Goal: Task Accomplishment & Management: Use online tool/utility

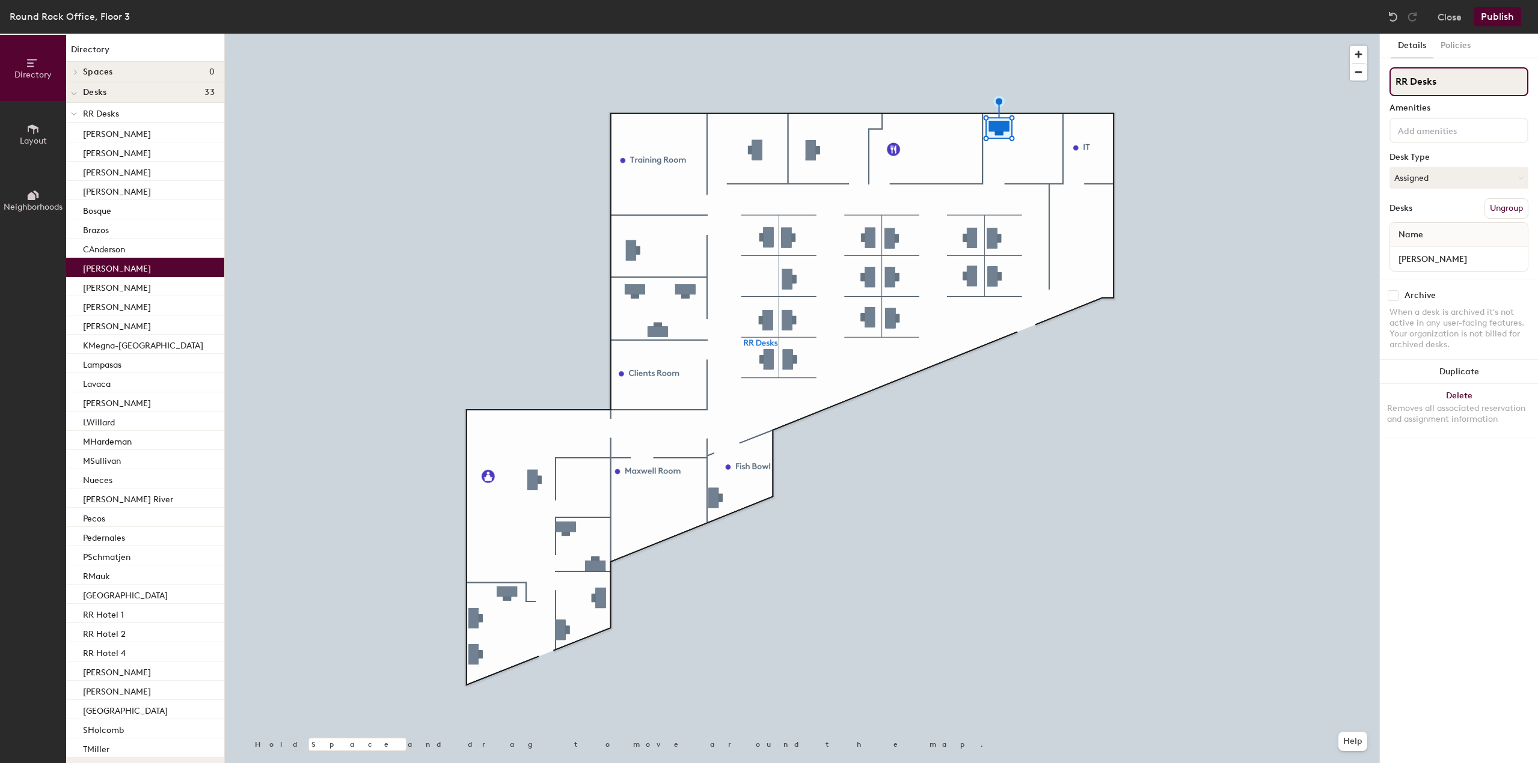
click at [1425, 86] on input "RR Desks" at bounding box center [1458, 81] width 139 height 29
click at [1397, 86] on input "RR Desks" at bounding box center [1458, 81] width 139 height 29
click at [58, 11] on div "Round Rock Office, Floor 3" at bounding box center [70, 16] width 120 height 15
click at [1453, 14] on button "Close" at bounding box center [1449, 16] width 24 height 19
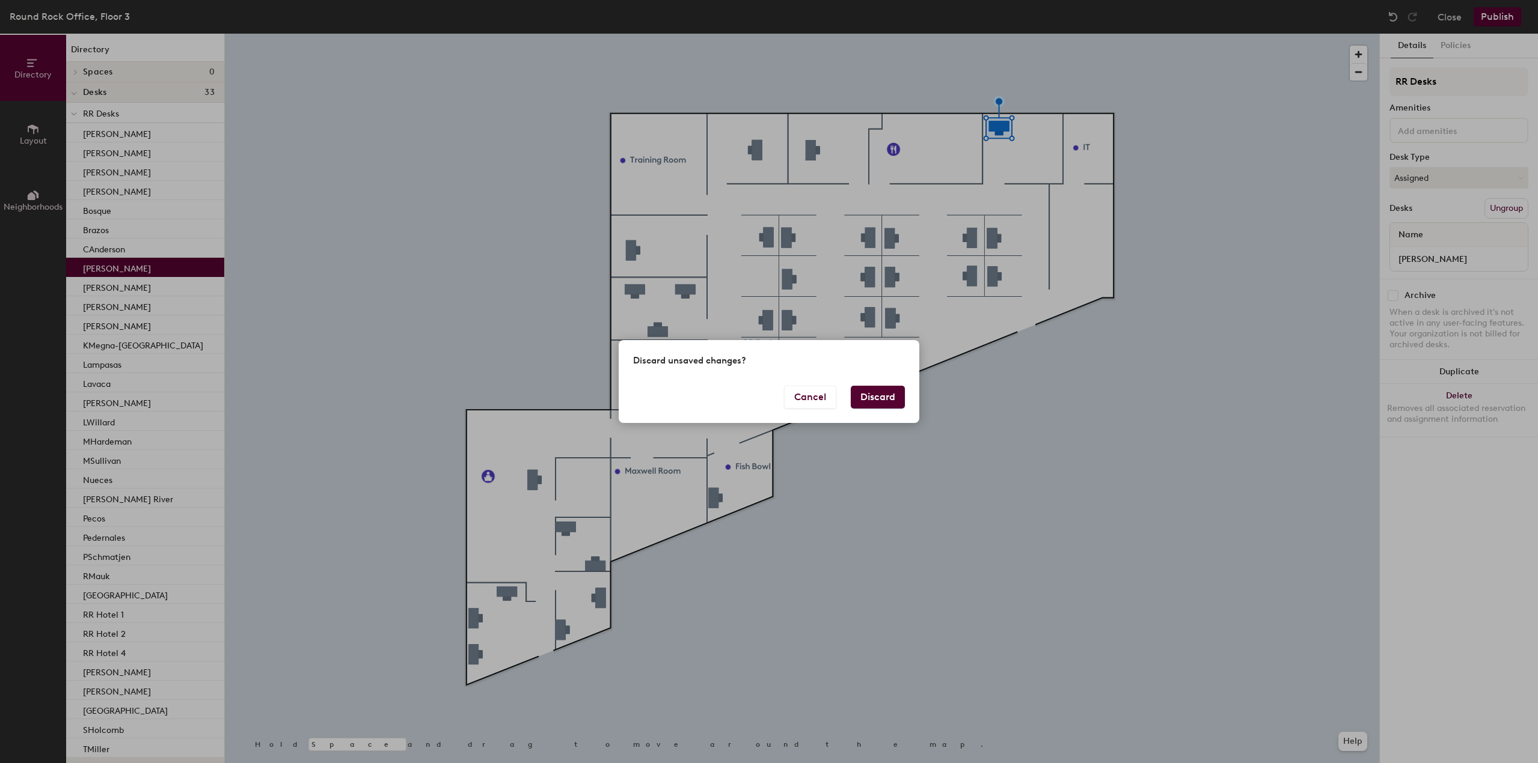
click at [863, 394] on button "Discard" at bounding box center [878, 397] width 54 height 23
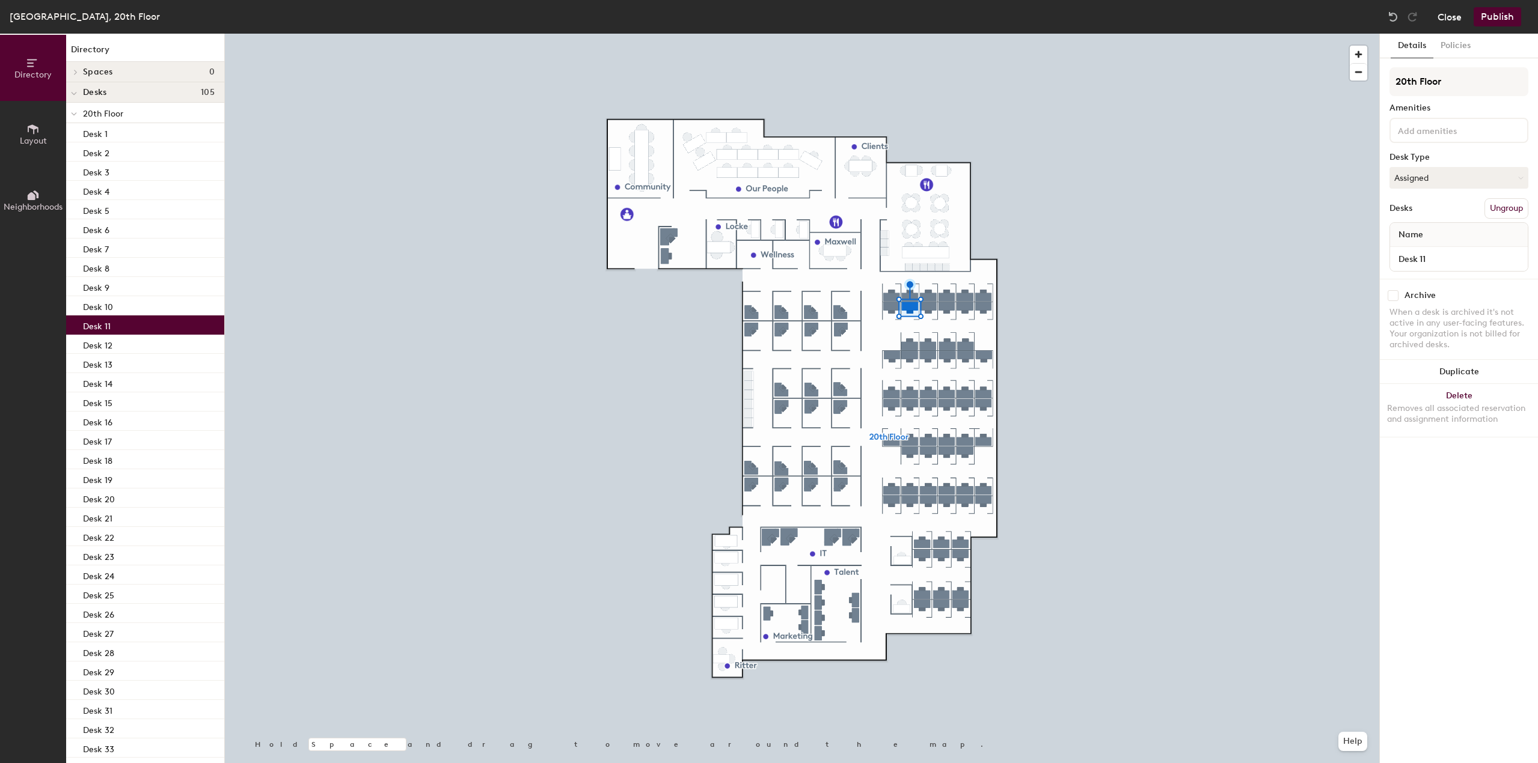
click at [1440, 16] on button "Close" at bounding box center [1449, 16] width 24 height 19
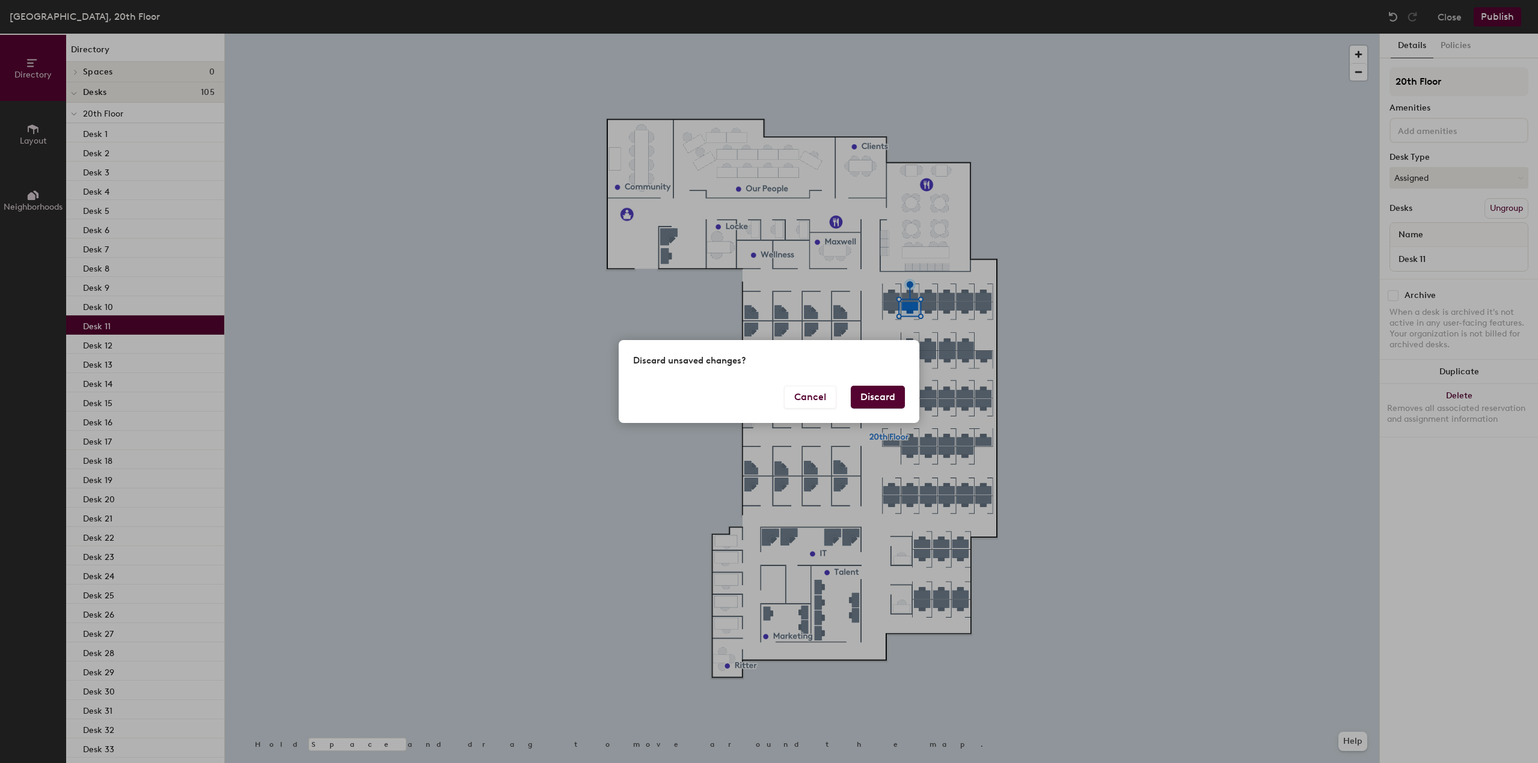
click at [880, 401] on button "Discard" at bounding box center [878, 397] width 54 height 23
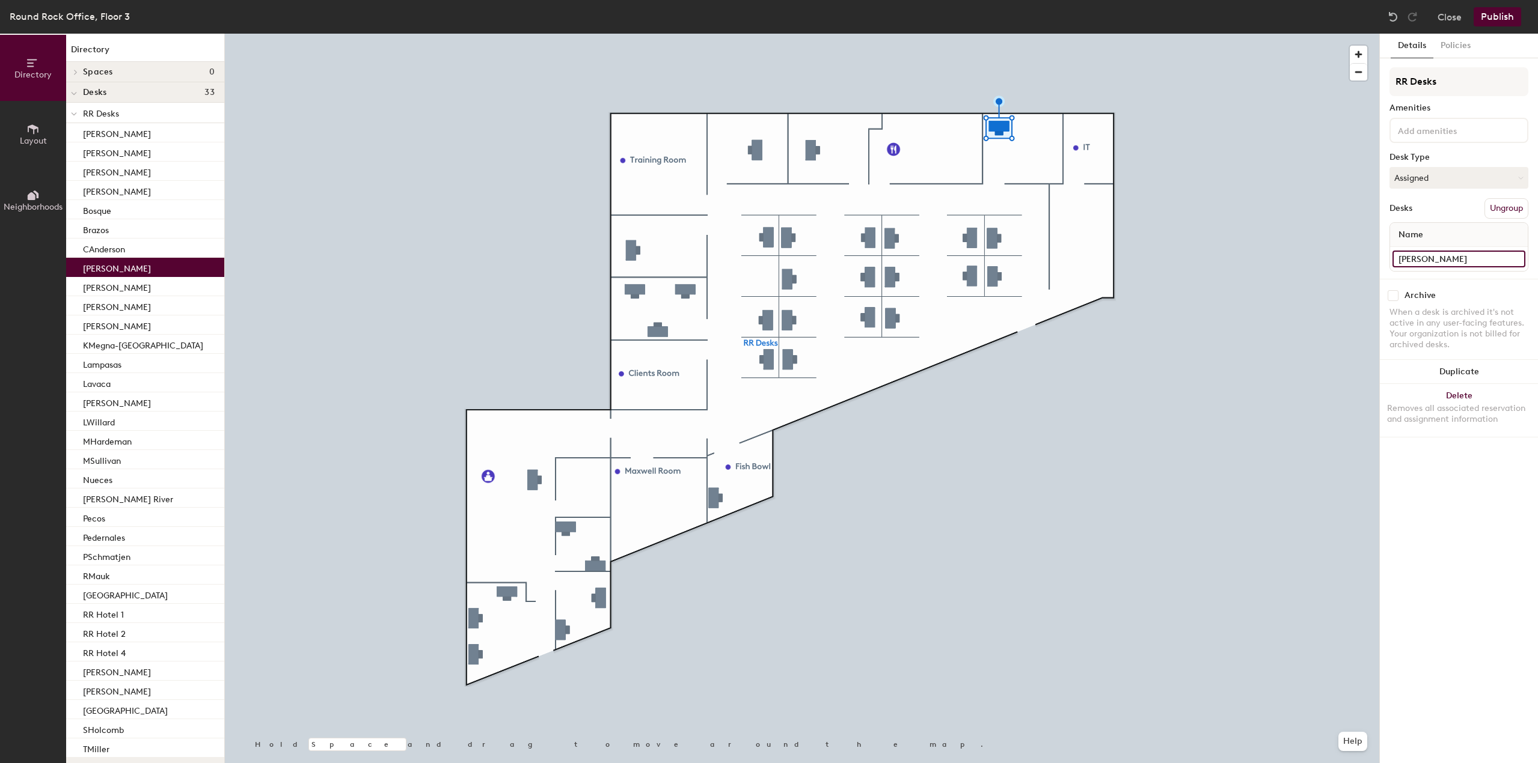
click at [1482, 255] on input "[PERSON_NAME]" at bounding box center [1458, 259] width 133 height 17
click at [1480, 255] on input "[PERSON_NAME]" at bounding box center [1458, 259] width 133 height 17
click at [1338, 259] on div "Directory Layout Neighborhoods Directory Spaces 0 Desks 33 RR Desks [PERSON_NAM…" at bounding box center [769, 399] width 1538 height 730
type input "Desk 1"
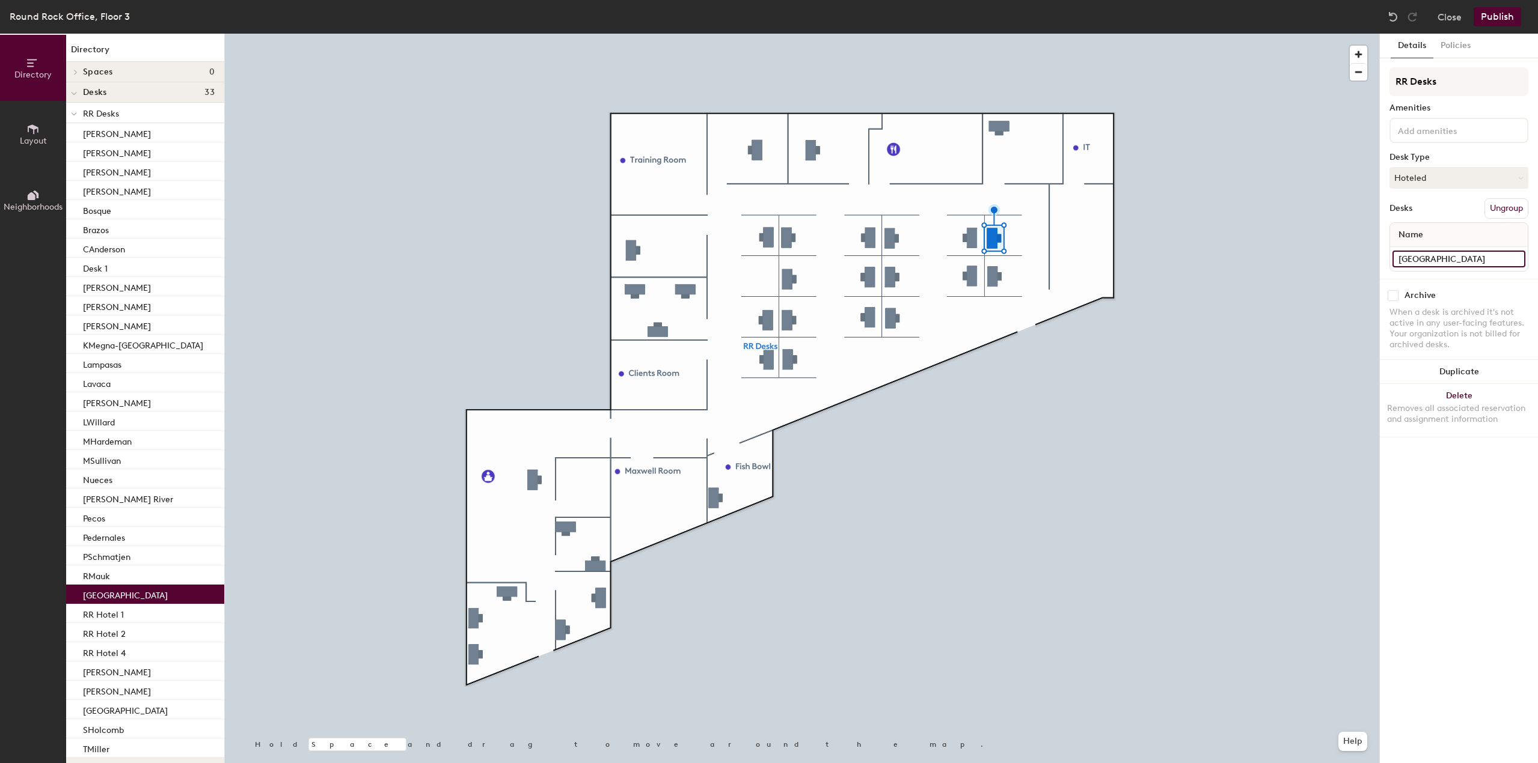
click at [1432, 256] on input "[GEOGRAPHIC_DATA]" at bounding box center [1458, 259] width 133 height 17
paste input "Desk"
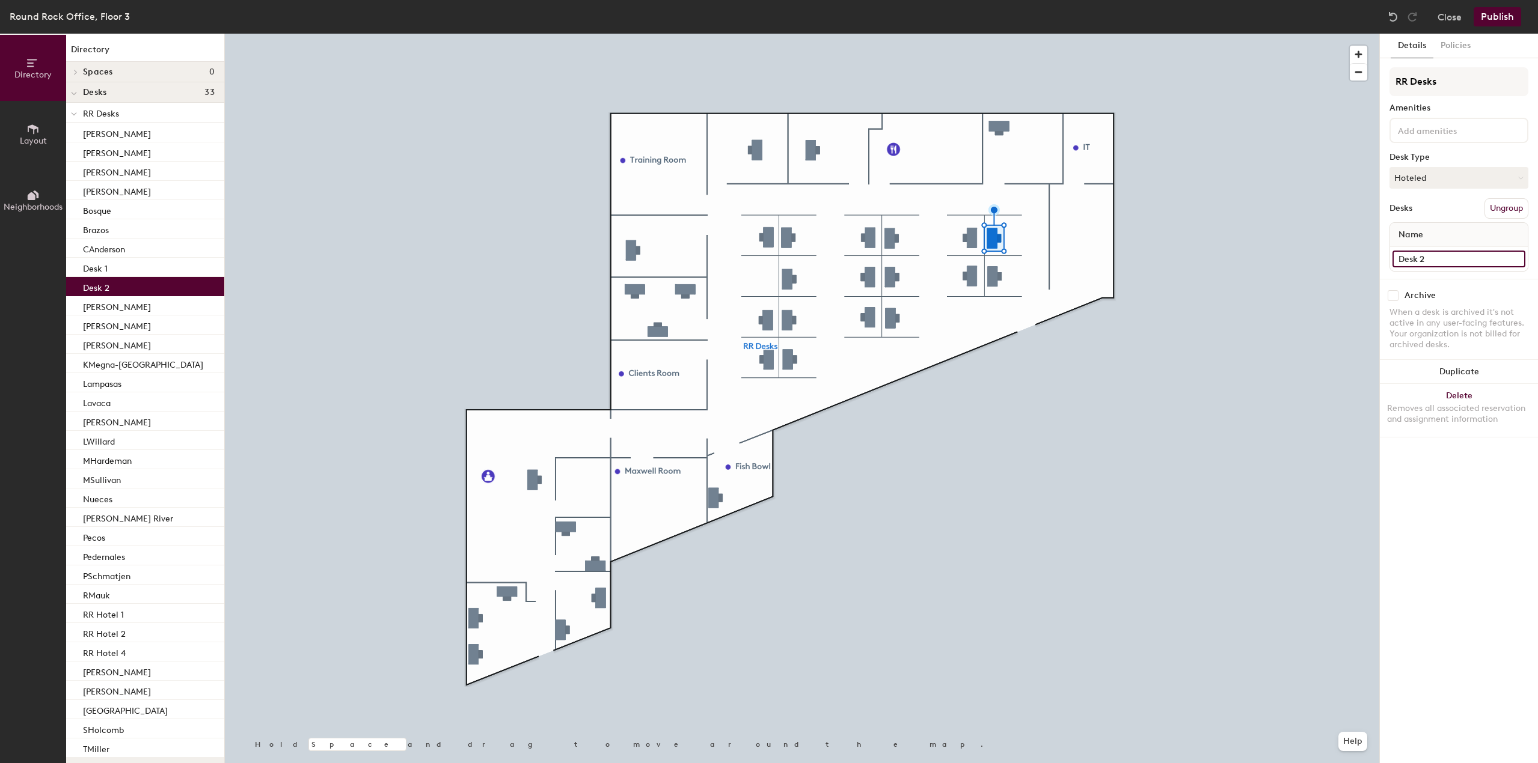
type input "Desk 2"
click at [1438, 261] on input "RMauk" at bounding box center [1458, 259] width 133 height 17
paste input "Desk"
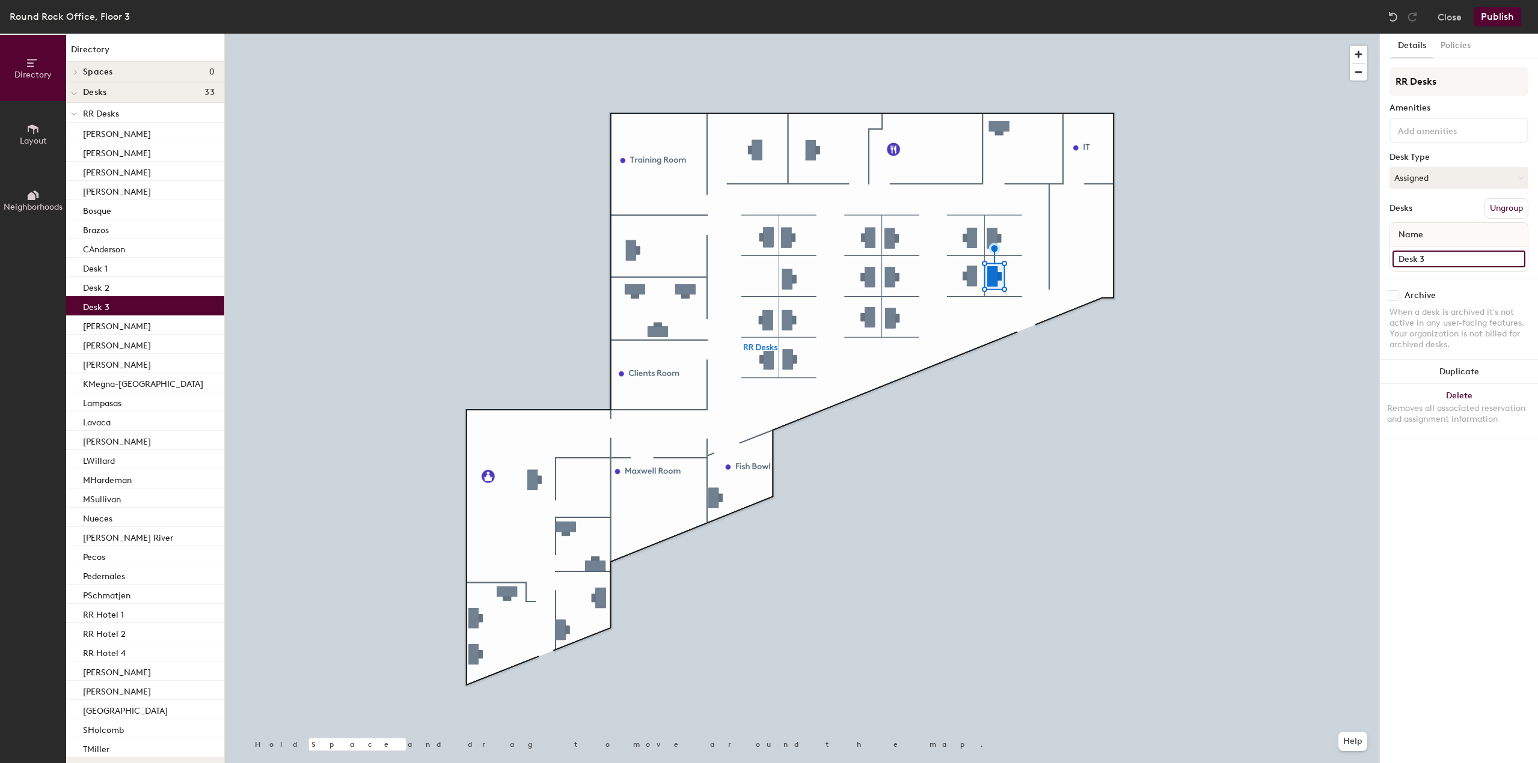
type input "Desk 3"
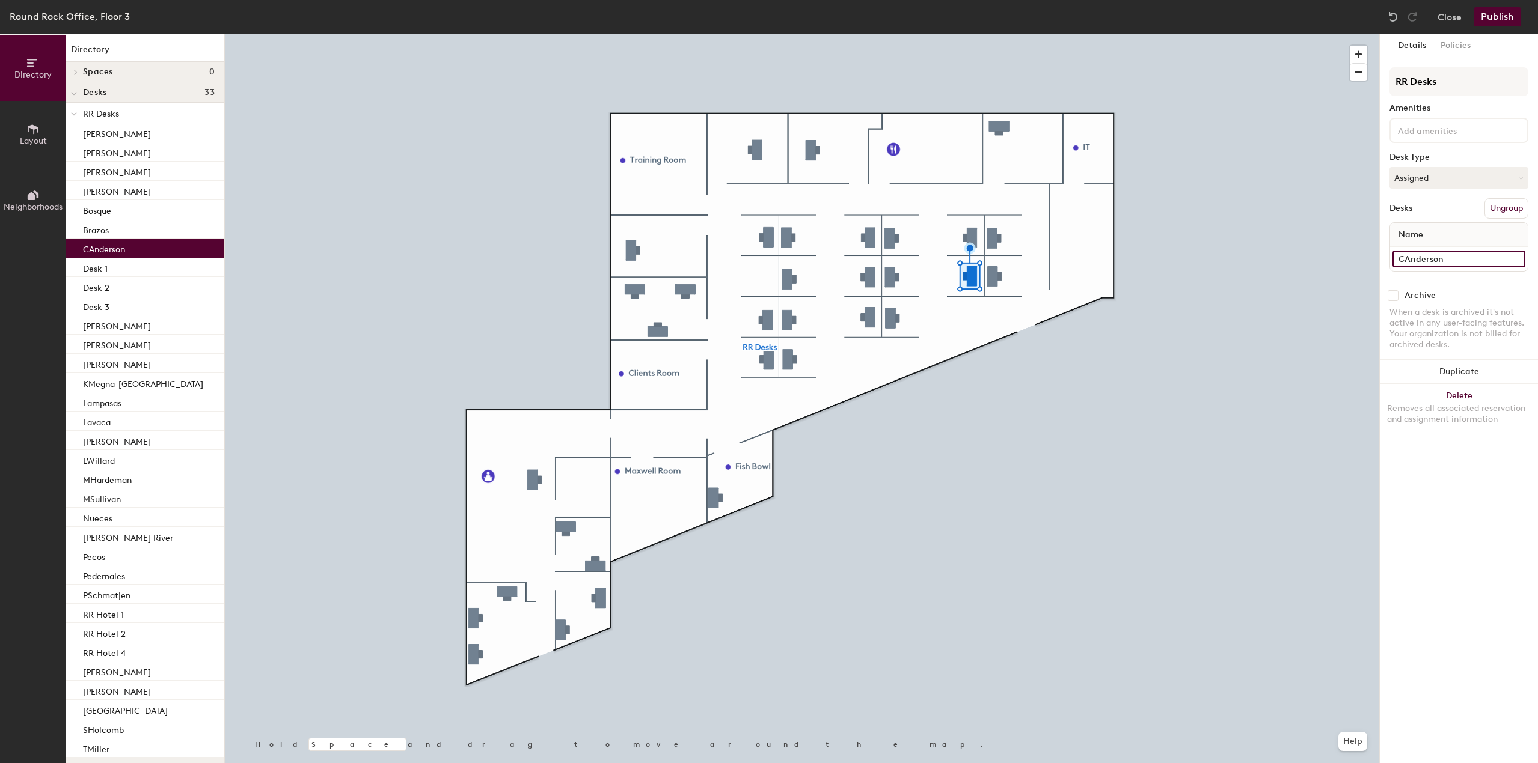
click at [1400, 251] on input "CAnderson" at bounding box center [1458, 259] width 133 height 17
click at [1401, 251] on input "CAnderson" at bounding box center [1458, 259] width 133 height 17
paste input "Desk"
type input "Desk 4"
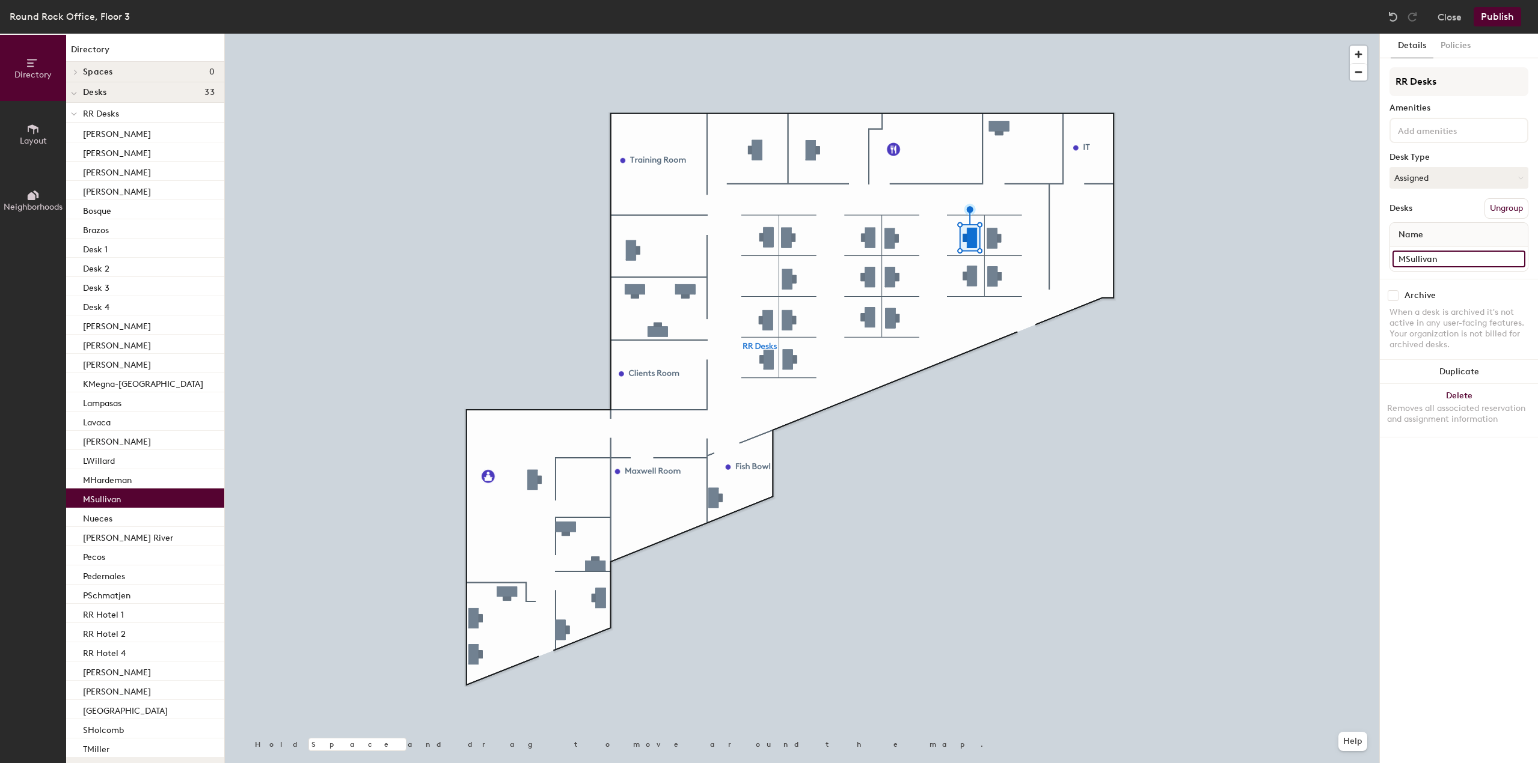
click at [1427, 256] on input "MSullivan" at bounding box center [1458, 259] width 133 height 17
click at [1426, 256] on input "MSullivan" at bounding box center [1458, 259] width 133 height 17
paste input "Desk"
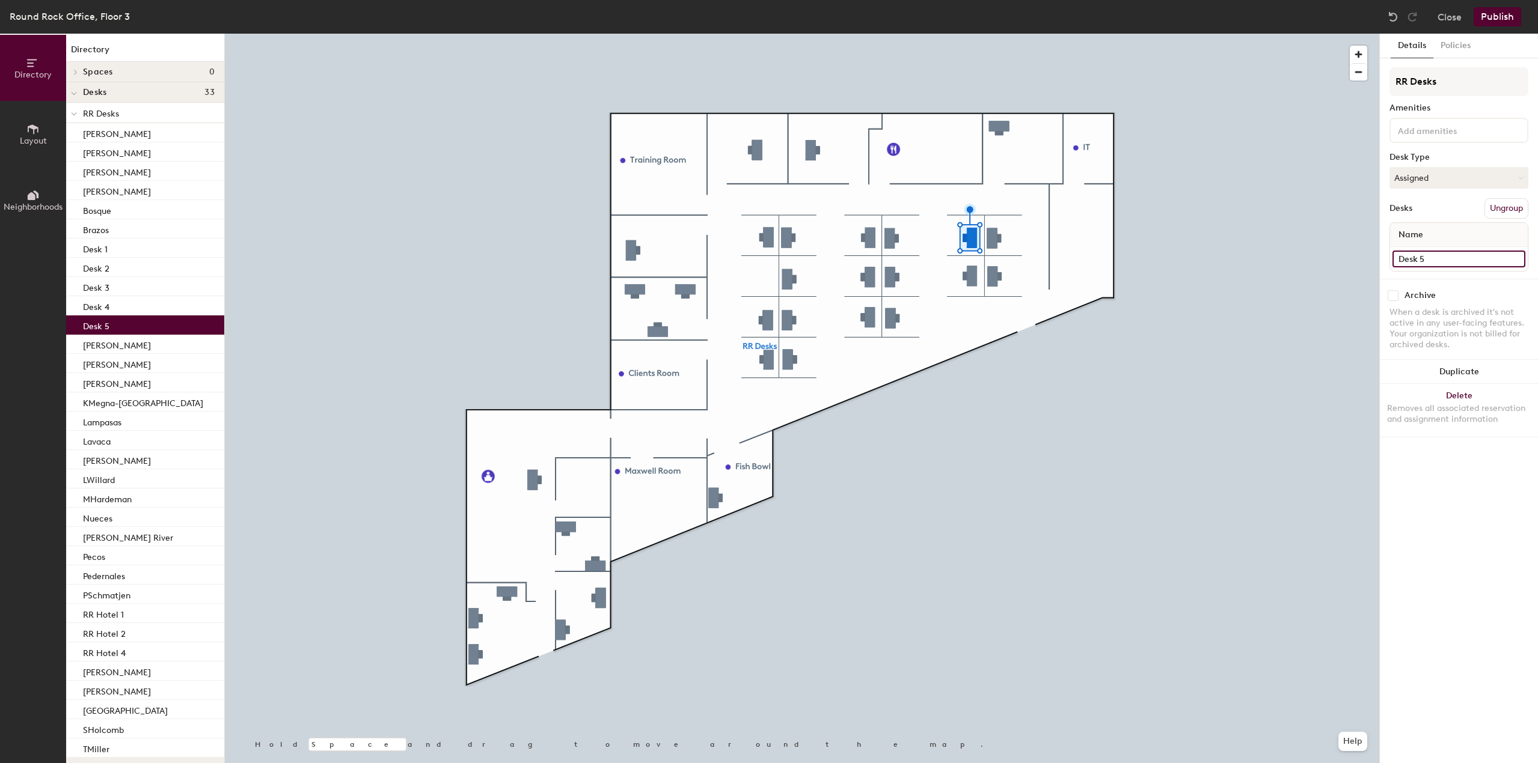
type input "Desk 5"
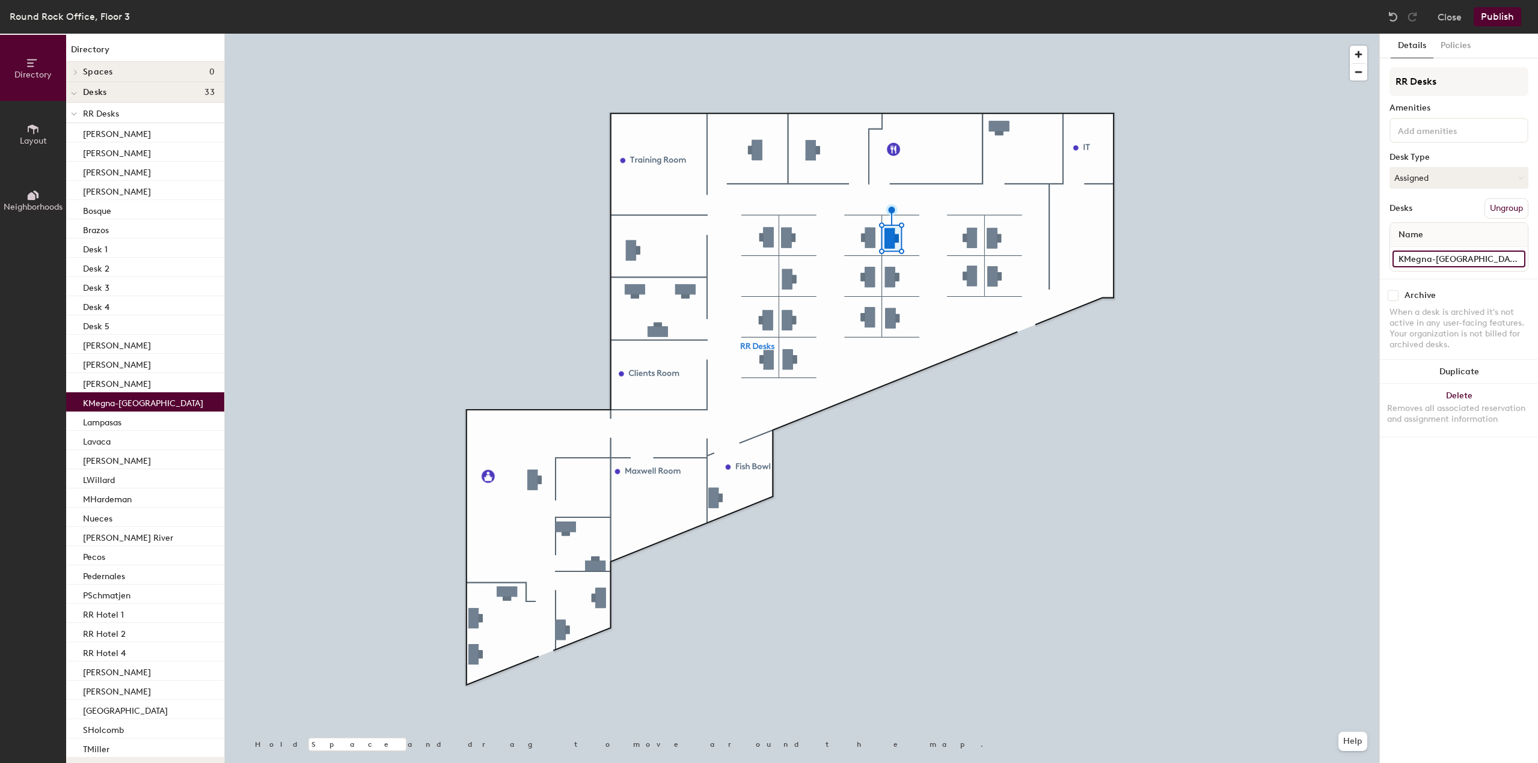
click at [1417, 252] on input "KMegna-[GEOGRAPHIC_DATA]" at bounding box center [1458, 259] width 133 height 17
paste input "Desk"
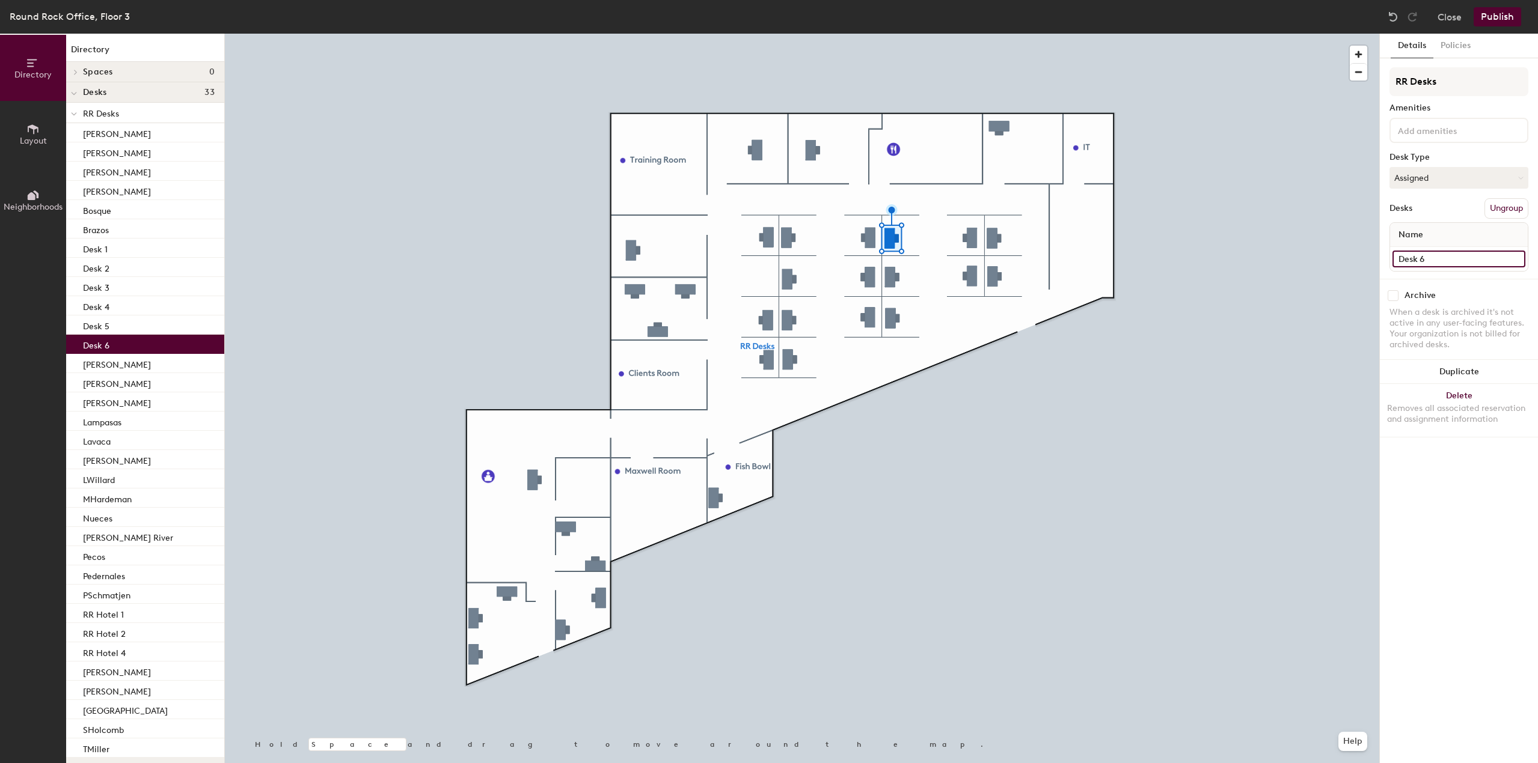
type input "Desk 6"
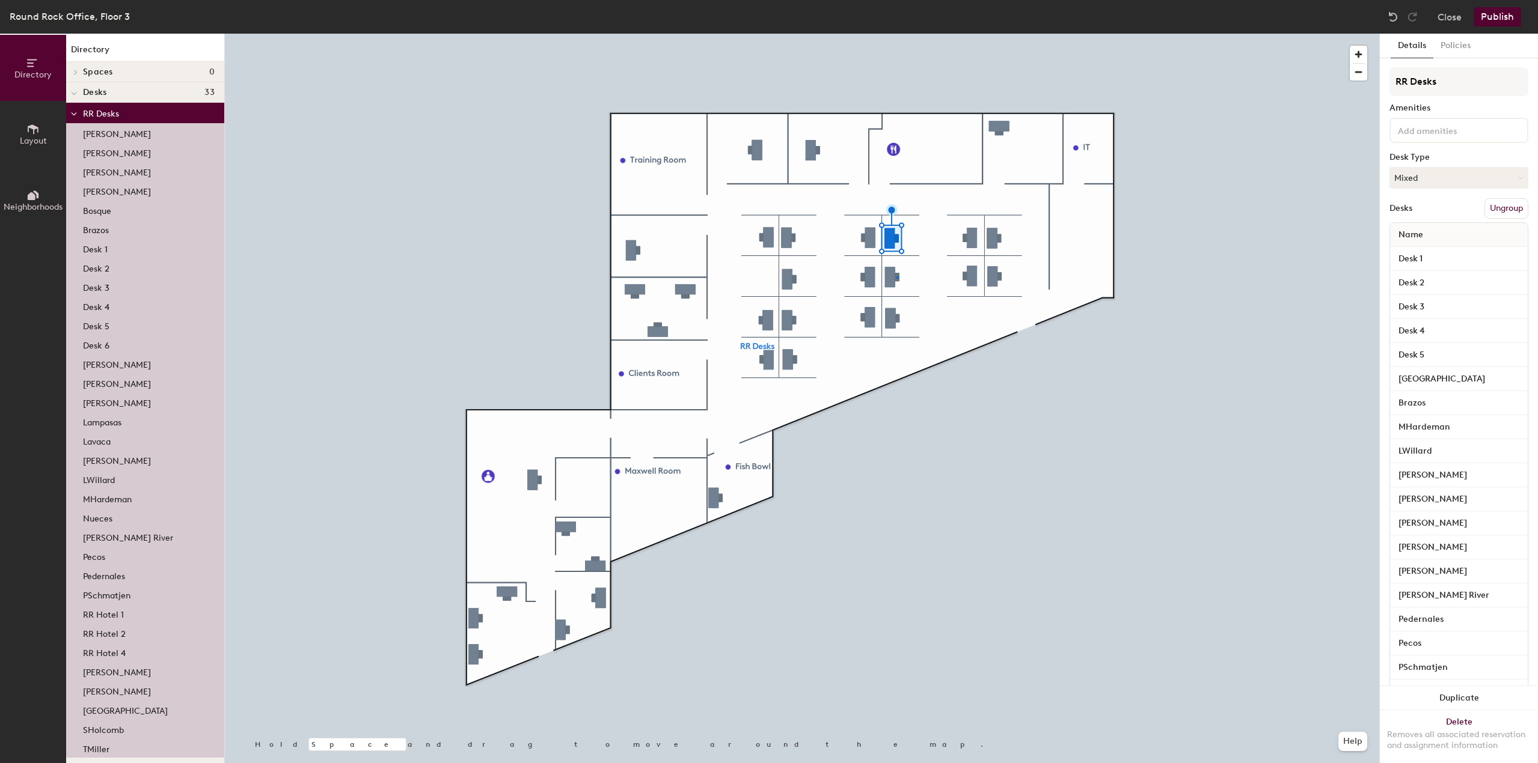
click at [897, 276] on div at bounding box center [897, 277] width 2 height 2
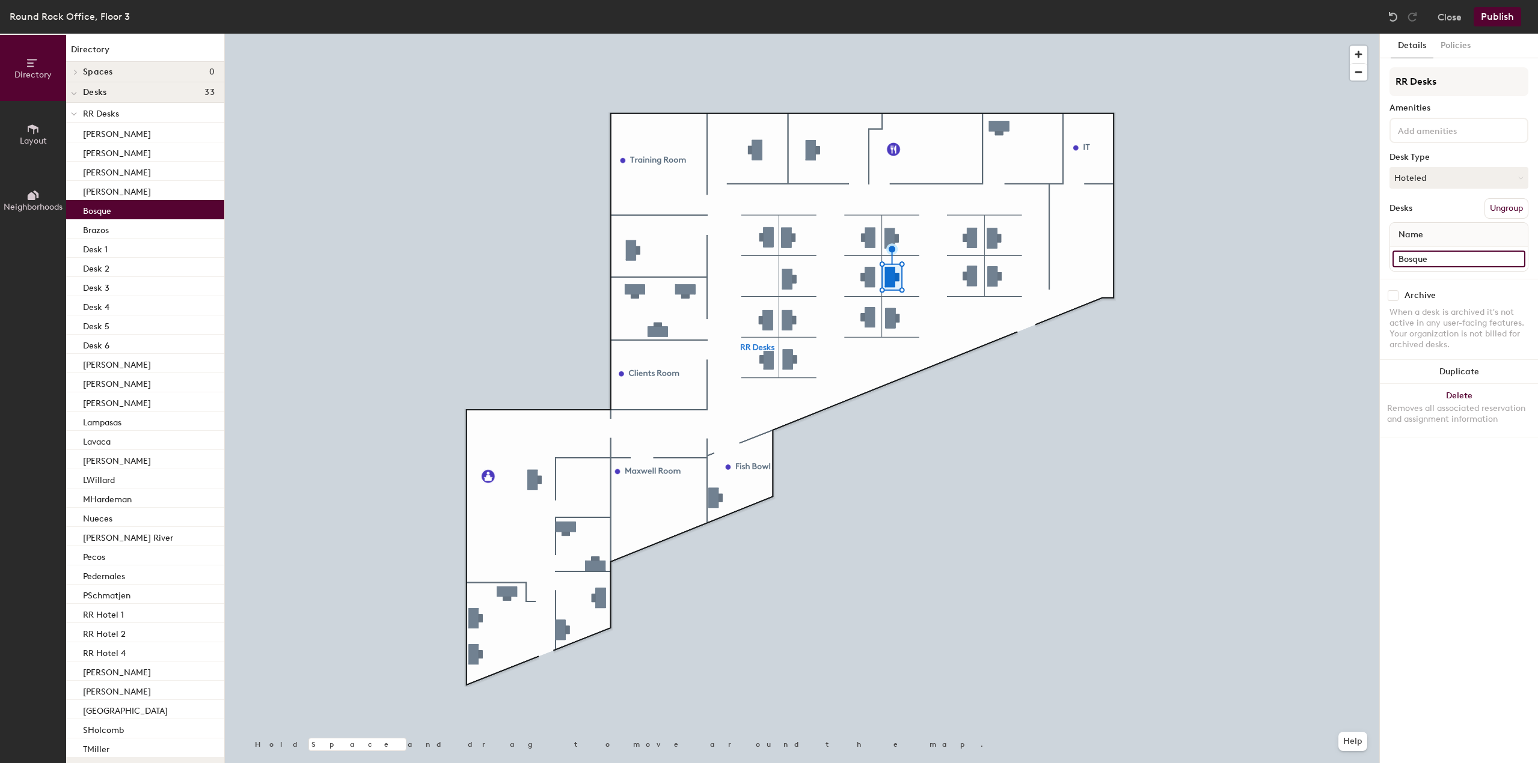
click at [1423, 261] on input "Bosque" at bounding box center [1458, 259] width 133 height 17
paste input "Desk"
type input "Desk 7"
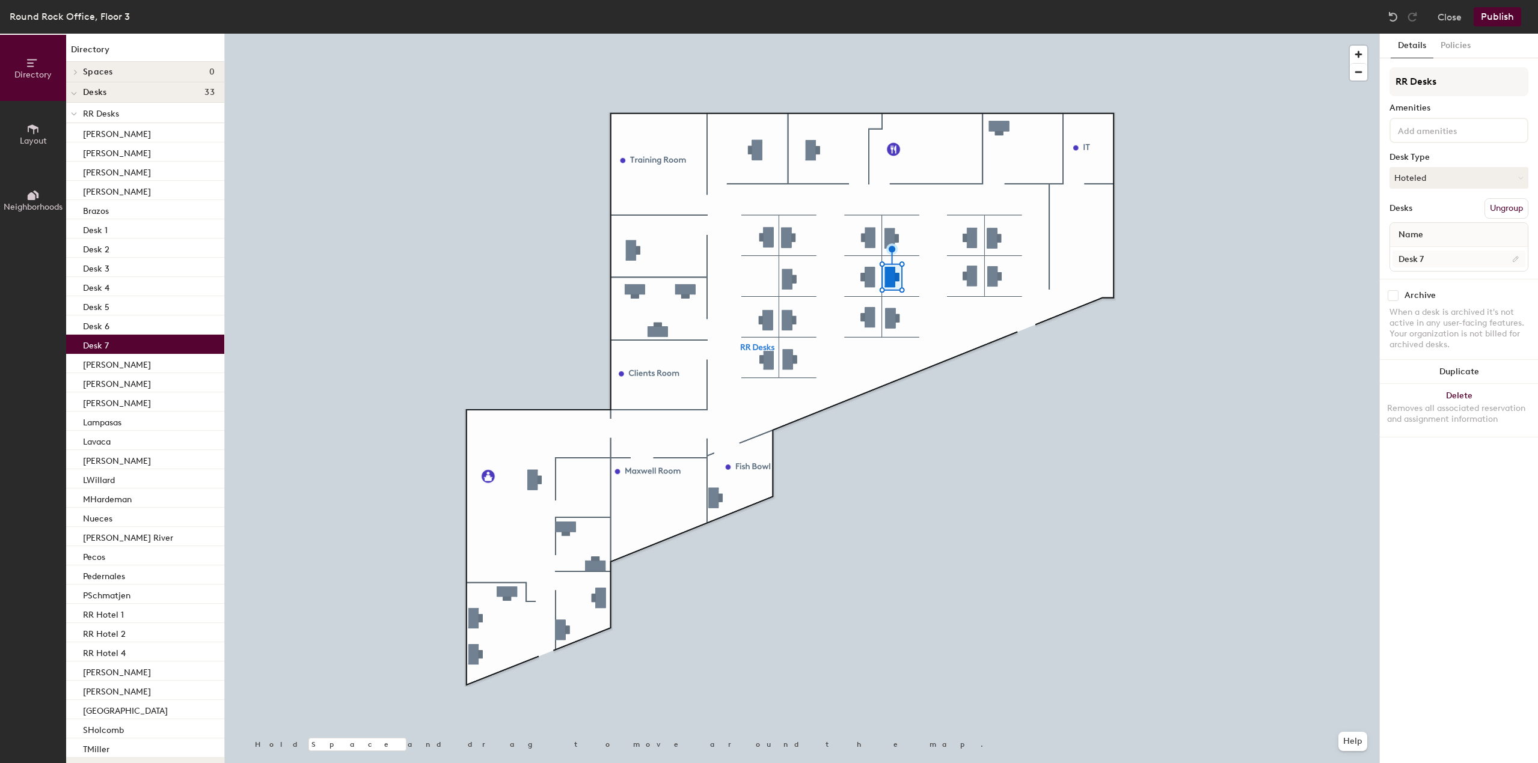
click at [901, 34] on div at bounding box center [802, 34] width 1154 height 0
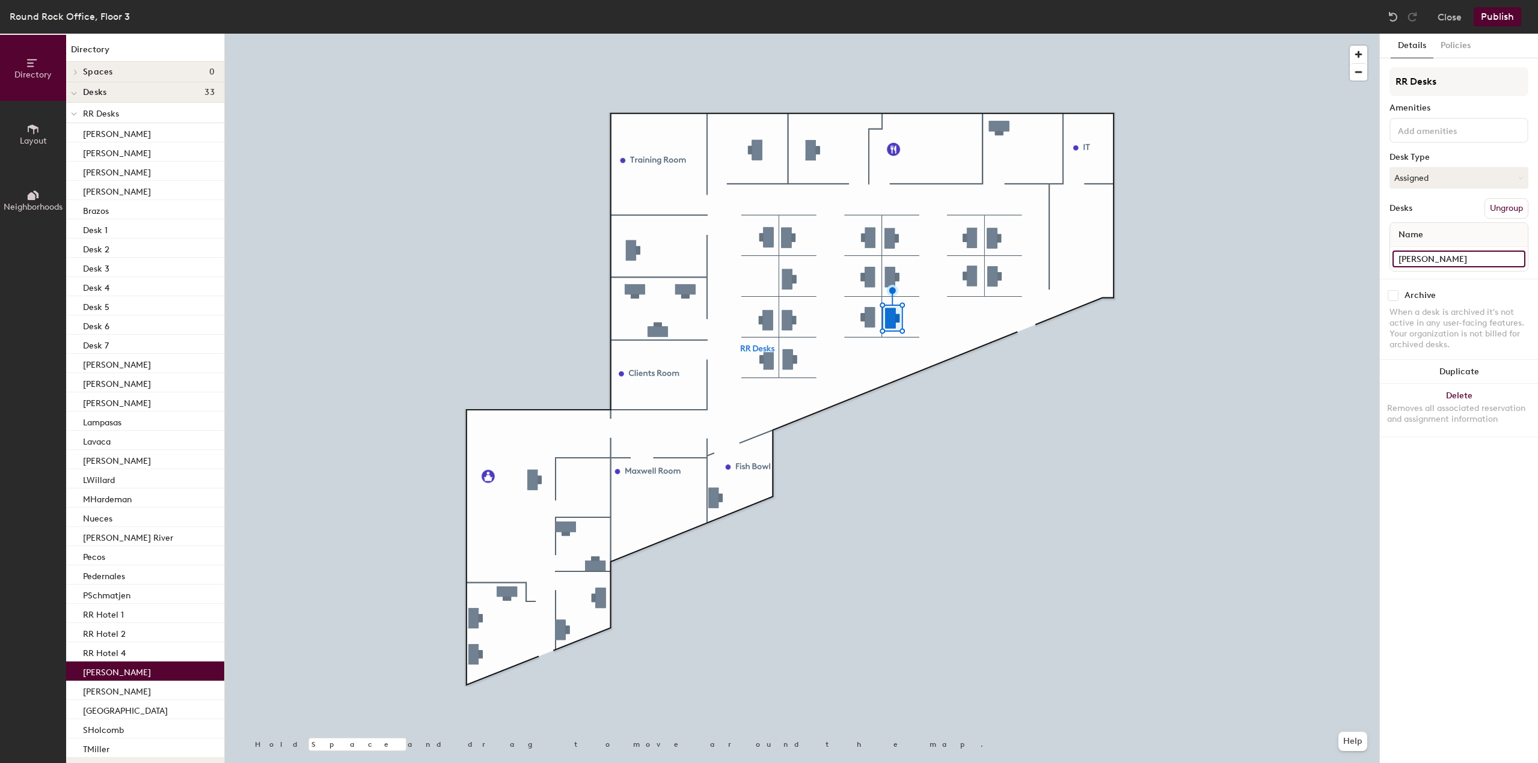
click at [1462, 251] on input "Ryan Streepy" at bounding box center [1458, 259] width 133 height 17
click at [1461, 252] on input "Ryan Streepy" at bounding box center [1458, 259] width 133 height 17
paste input "Desk"
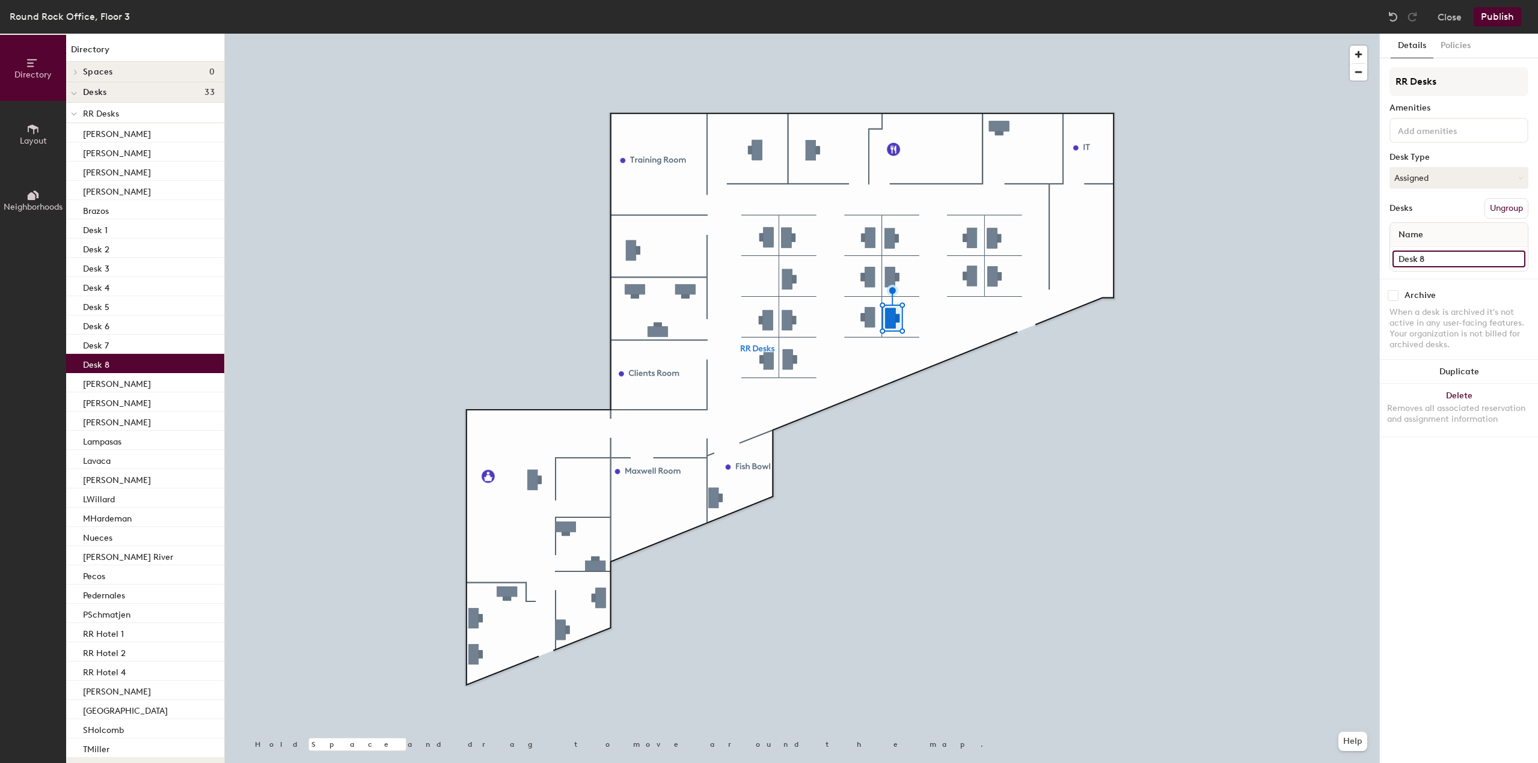
type input "Desk 8"
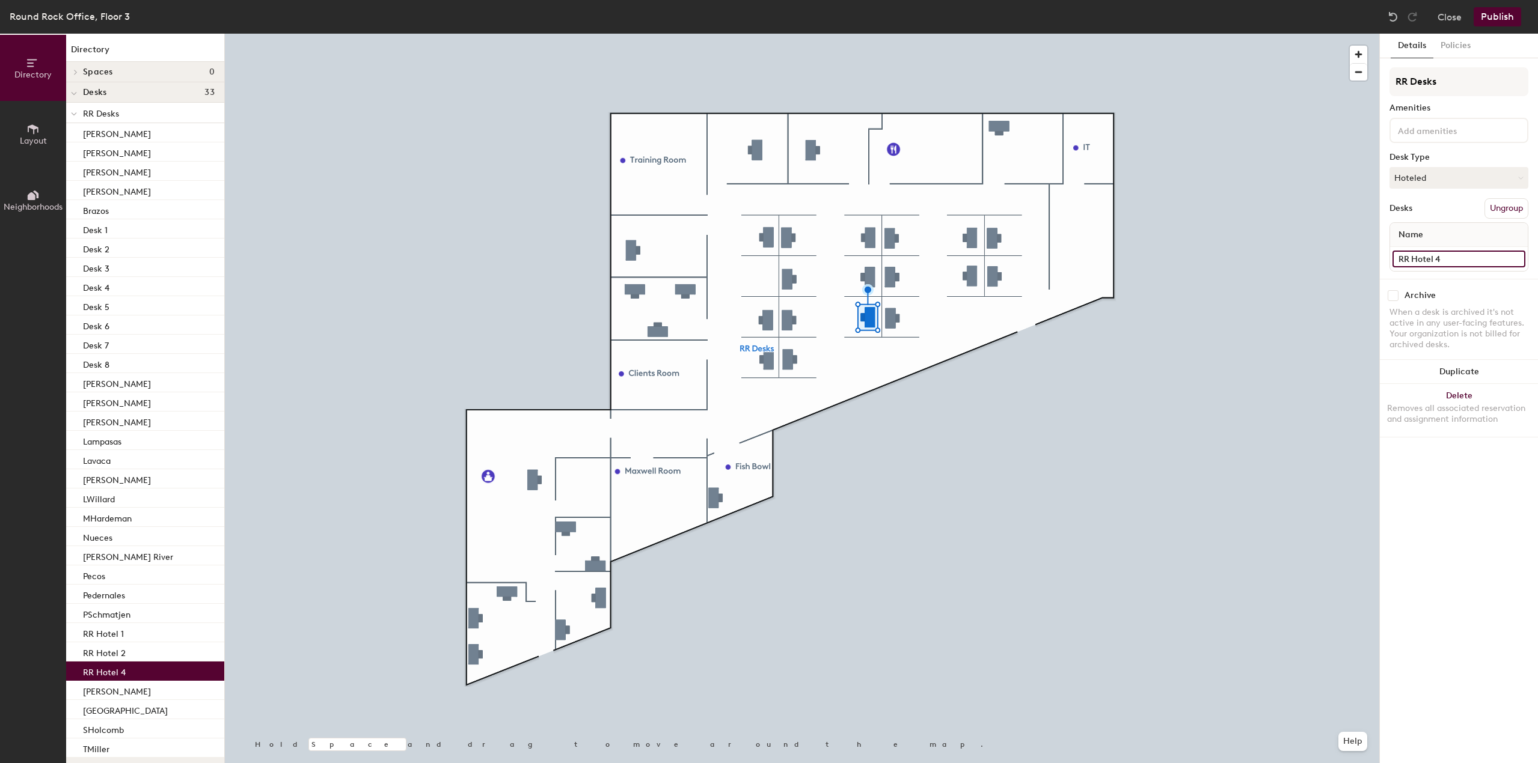
click at [1458, 252] on input "RR Hotel 4" at bounding box center [1458, 259] width 133 height 17
paste input "Desk"
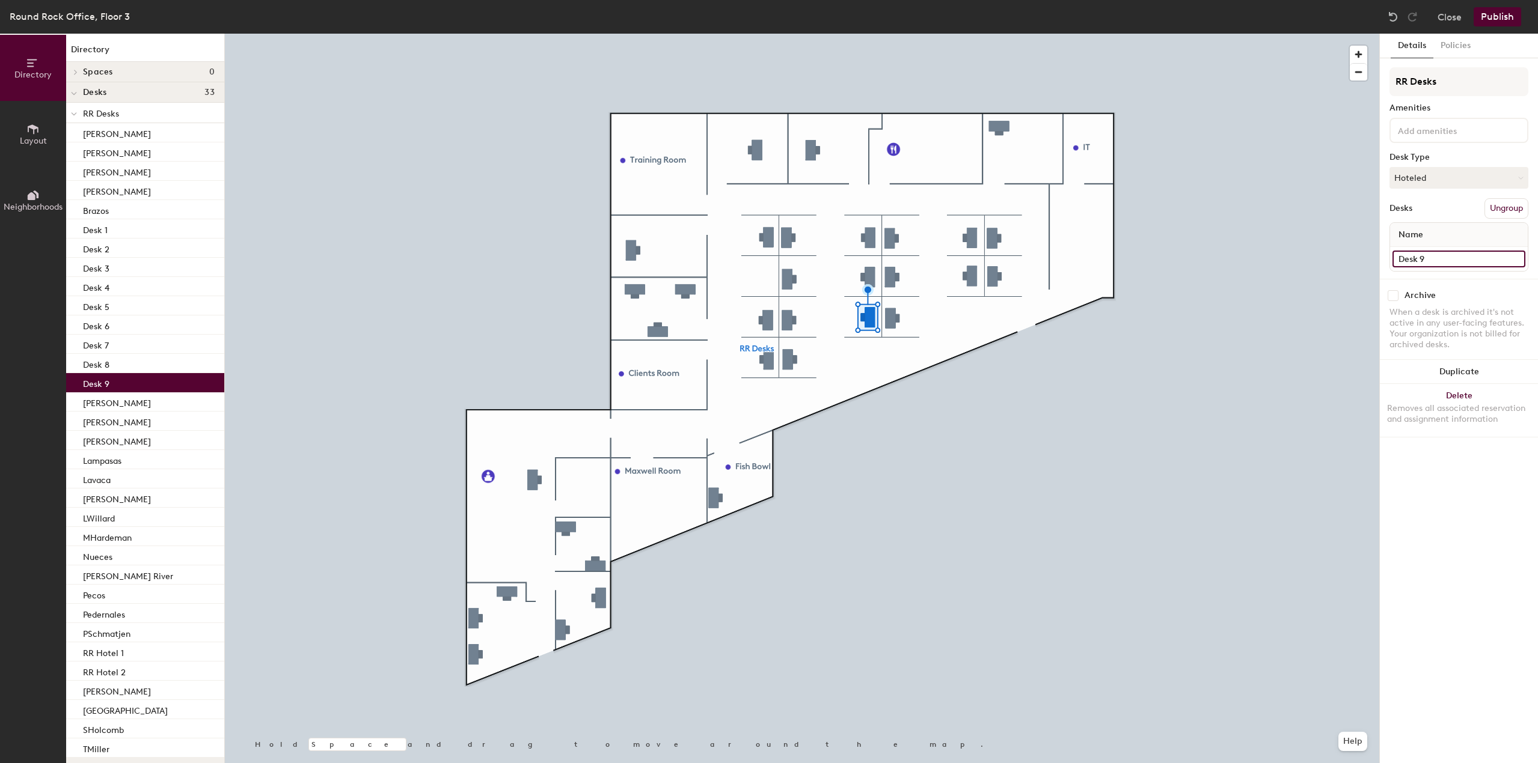
type input "Desk 9"
click at [869, 34] on div at bounding box center [802, 34] width 1154 height 0
click at [1476, 259] on input "Janine Willoughby" at bounding box center [1458, 259] width 133 height 17
paste input "Desk"
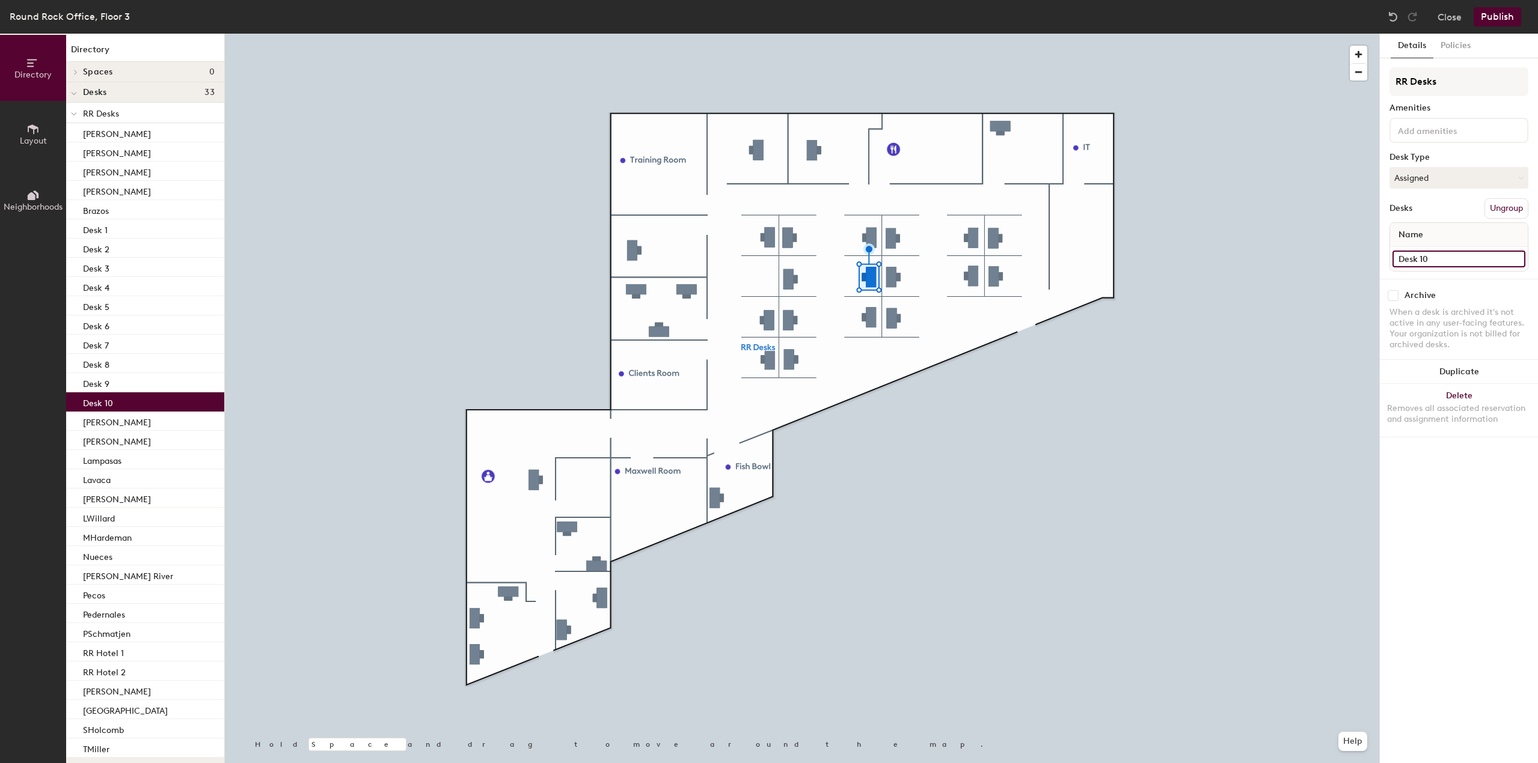
type input "Desk 10"
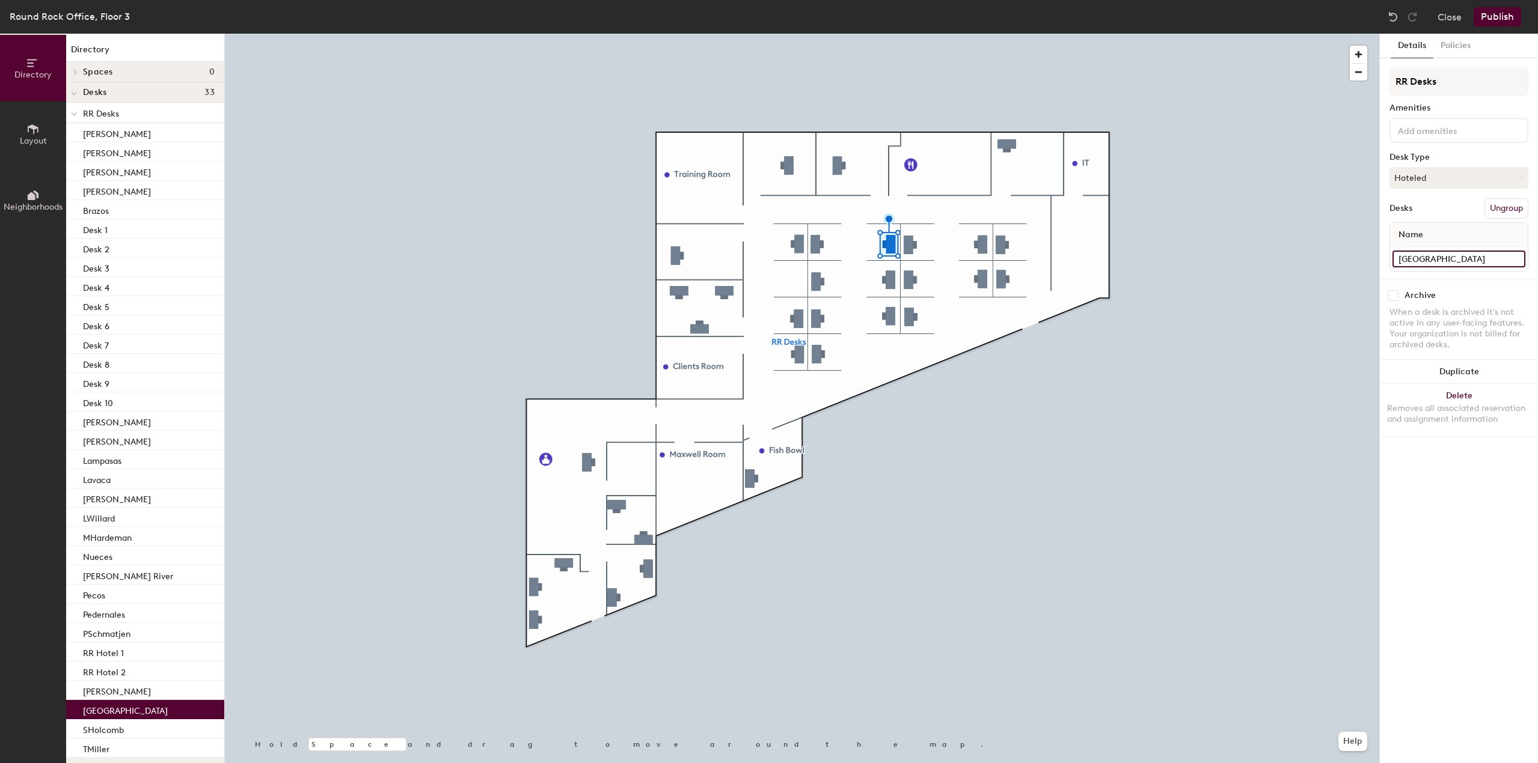
click at [1454, 254] on input "San Saba" at bounding box center [1458, 259] width 133 height 17
paste input "Desk"
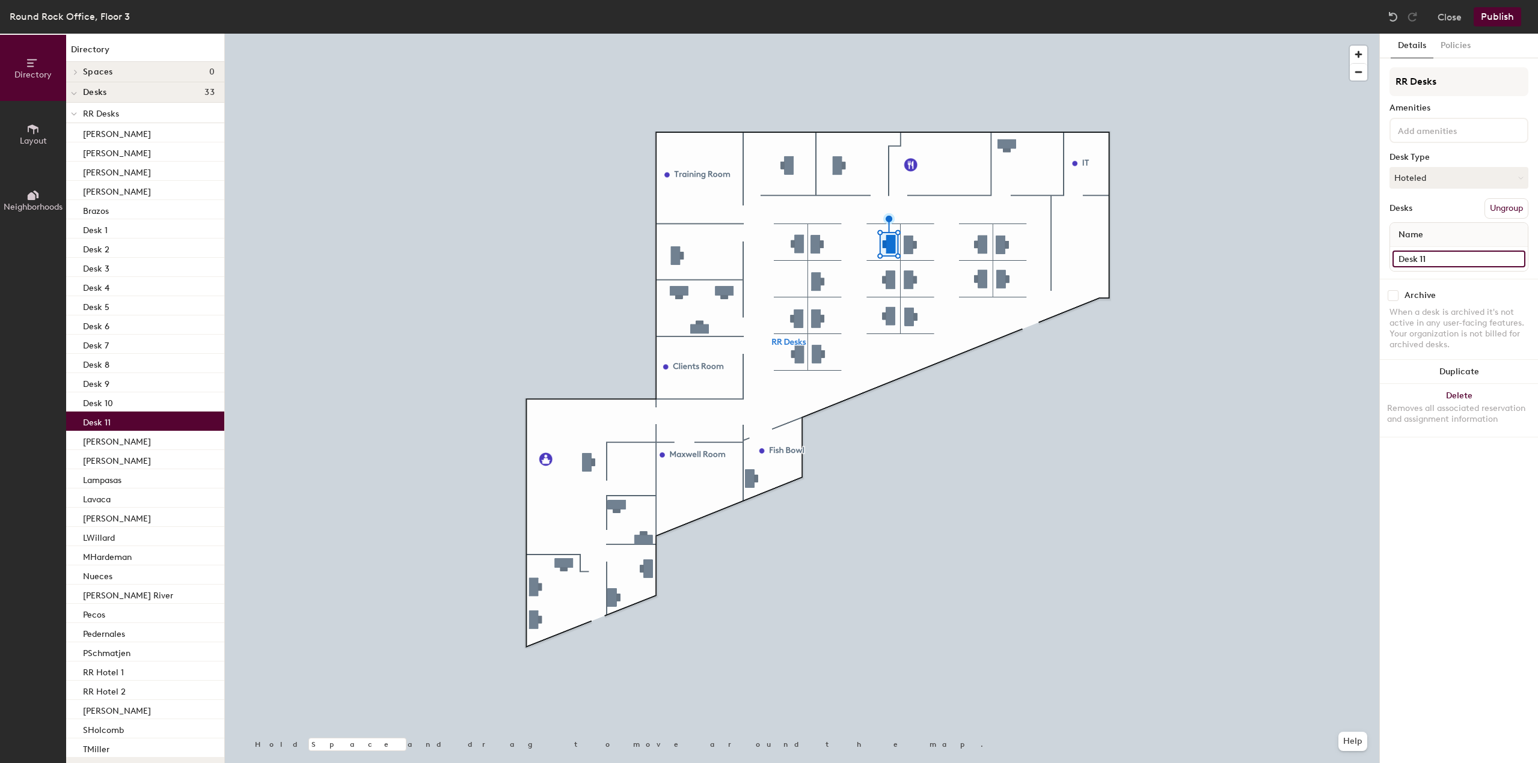
type input "Desk 11"
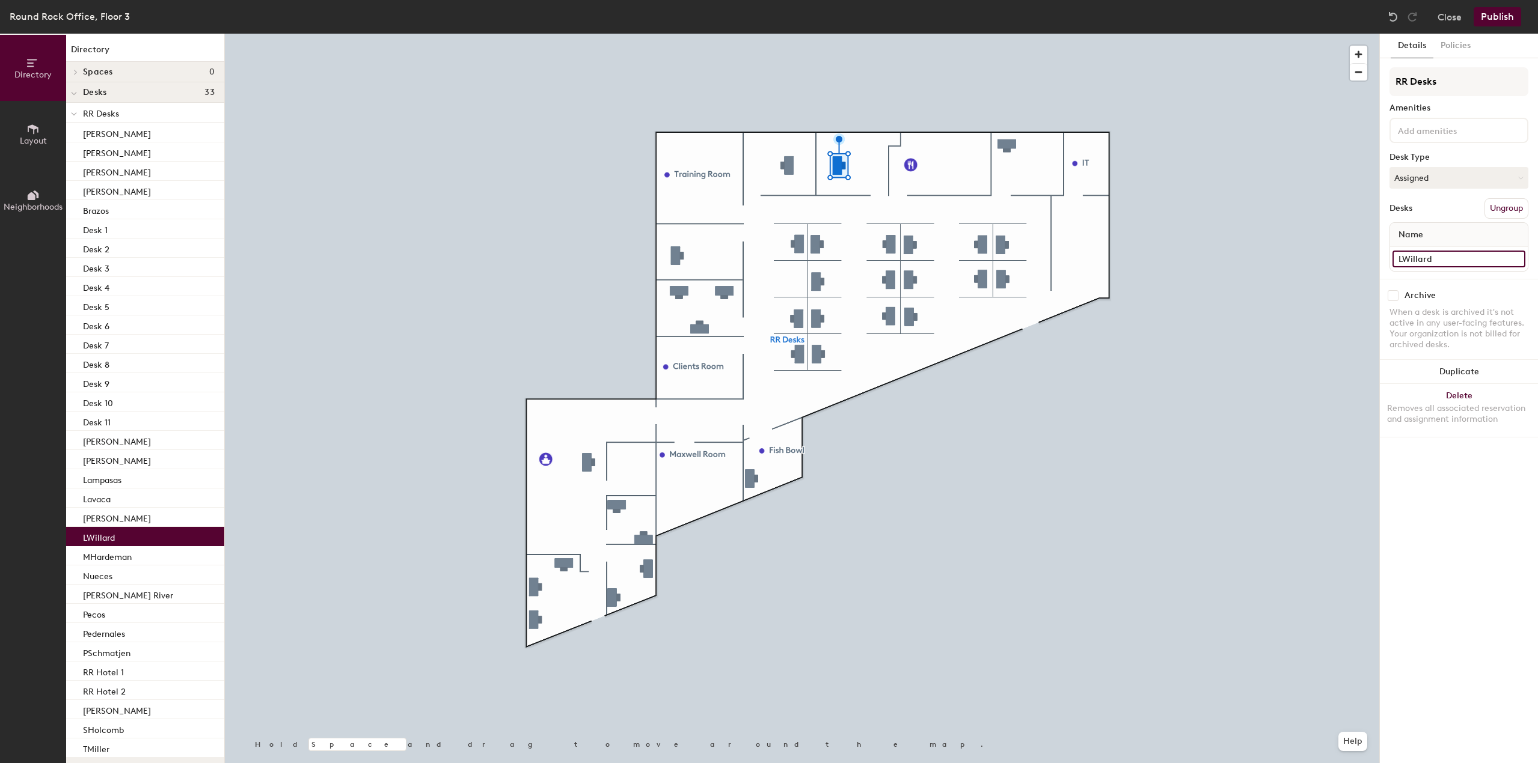
click at [1465, 263] on input "LWillard" at bounding box center [1458, 259] width 133 height 17
paste input "Desk"
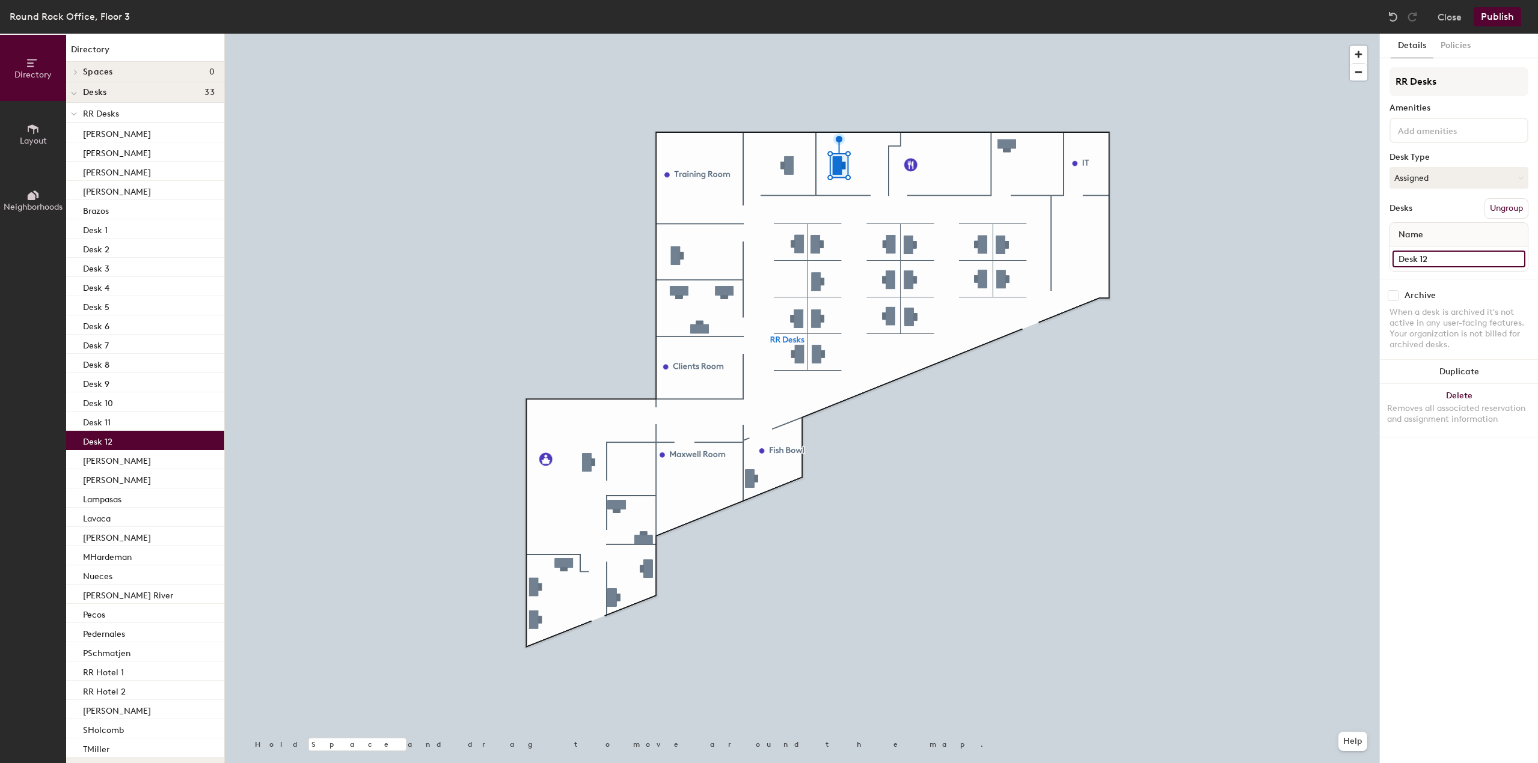
type input "Desk 12"
click at [815, 34] on div at bounding box center [802, 34] width 1154 height 0
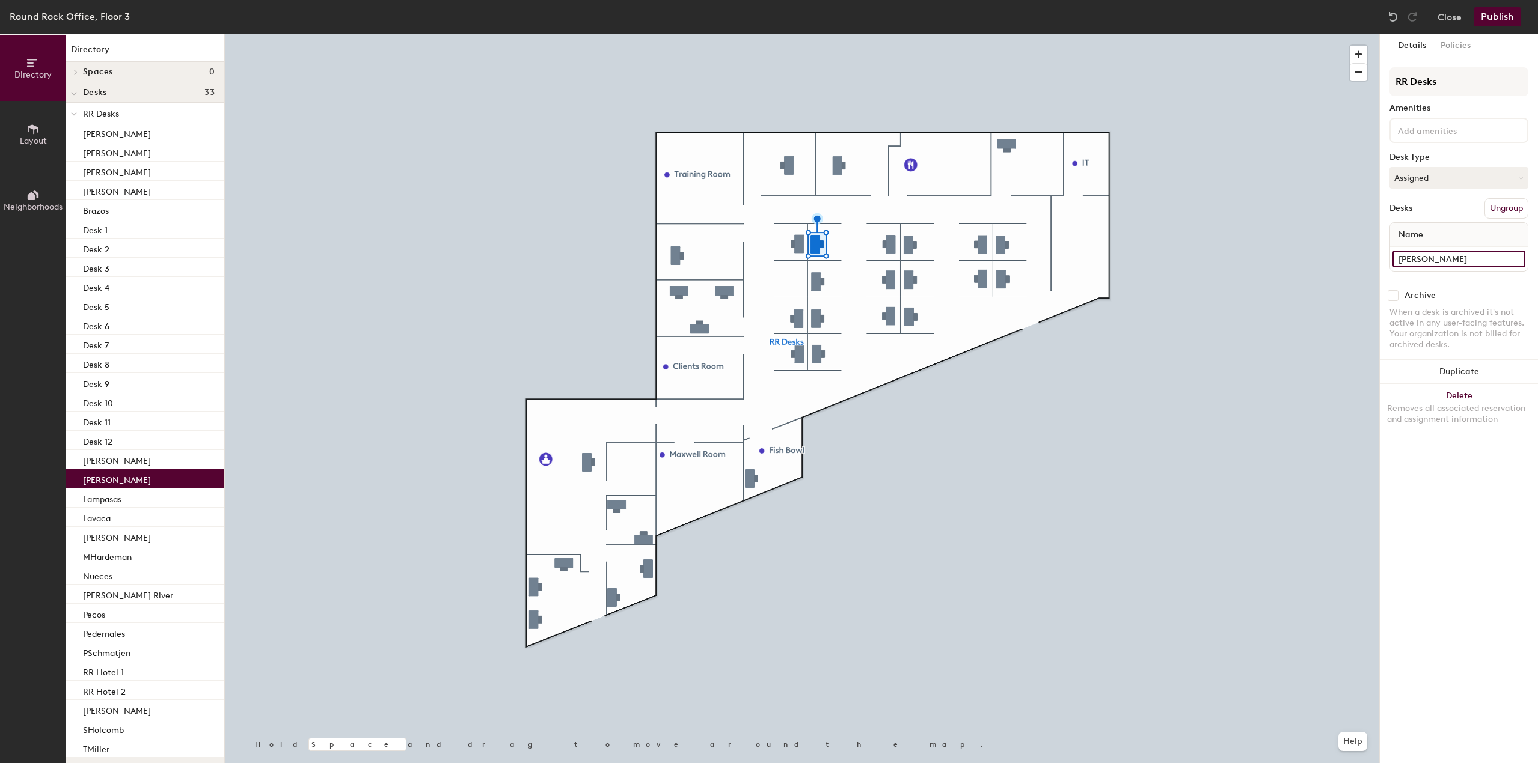
click at [1428, 255] on input "Kelly Perkins" at bounding box center [1458, 259] width 133 height 17
paste input "Desk"
type input "Desk 13"
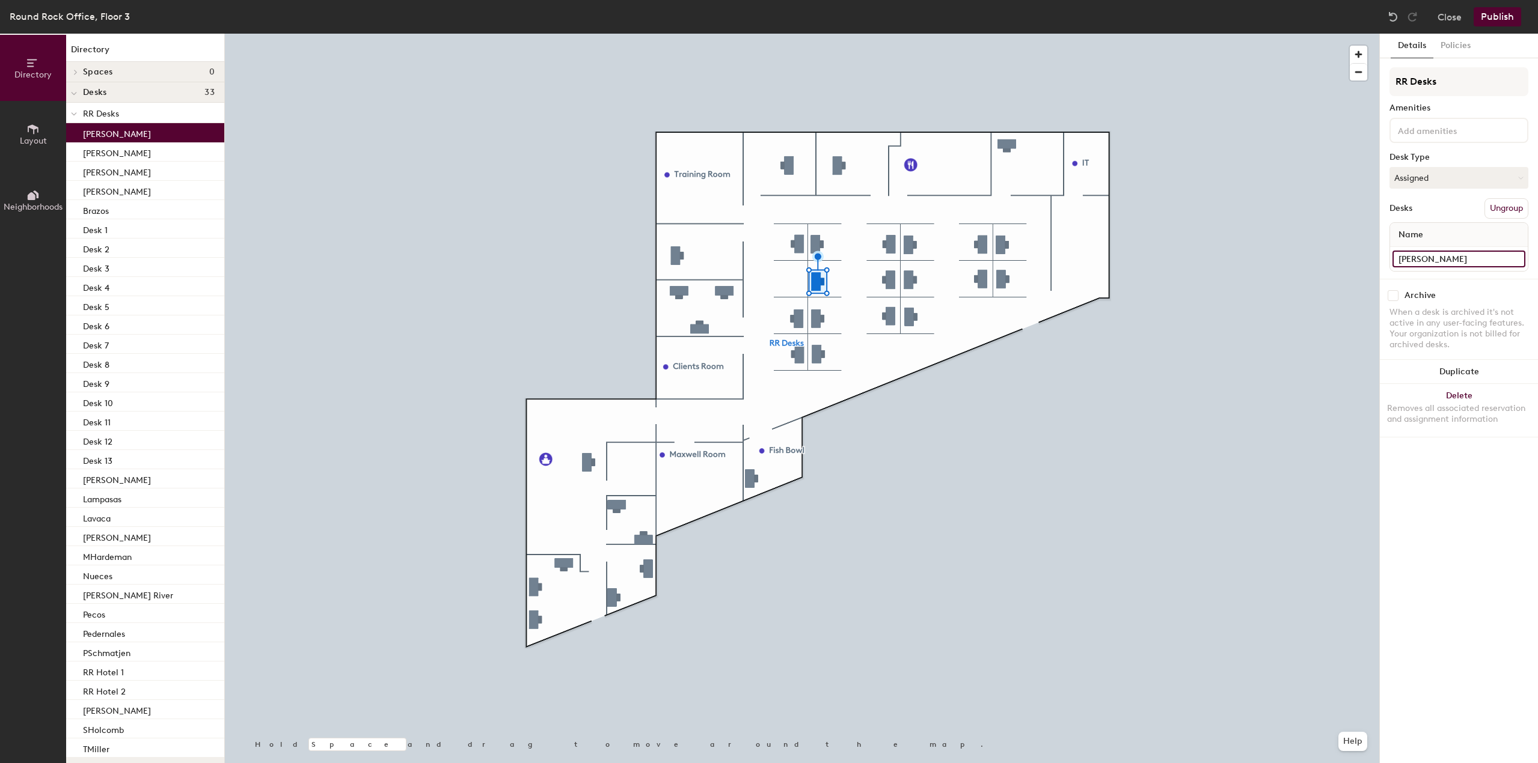
click at [1468, 263] on input "Ali Tebbe" at bounding box center [1458, 259] width 133 height 17
paste input "Desk"
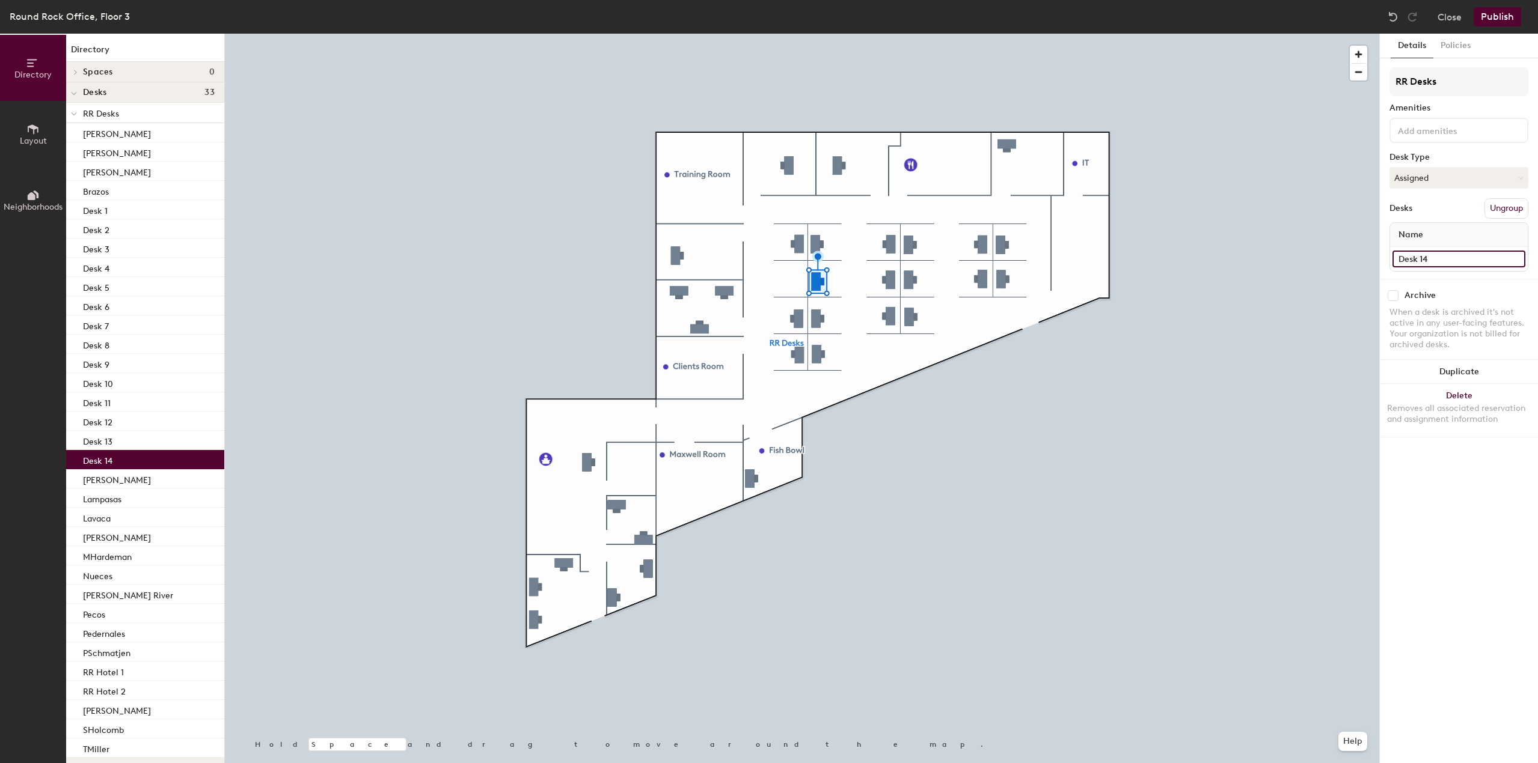
type input "Desk 14"
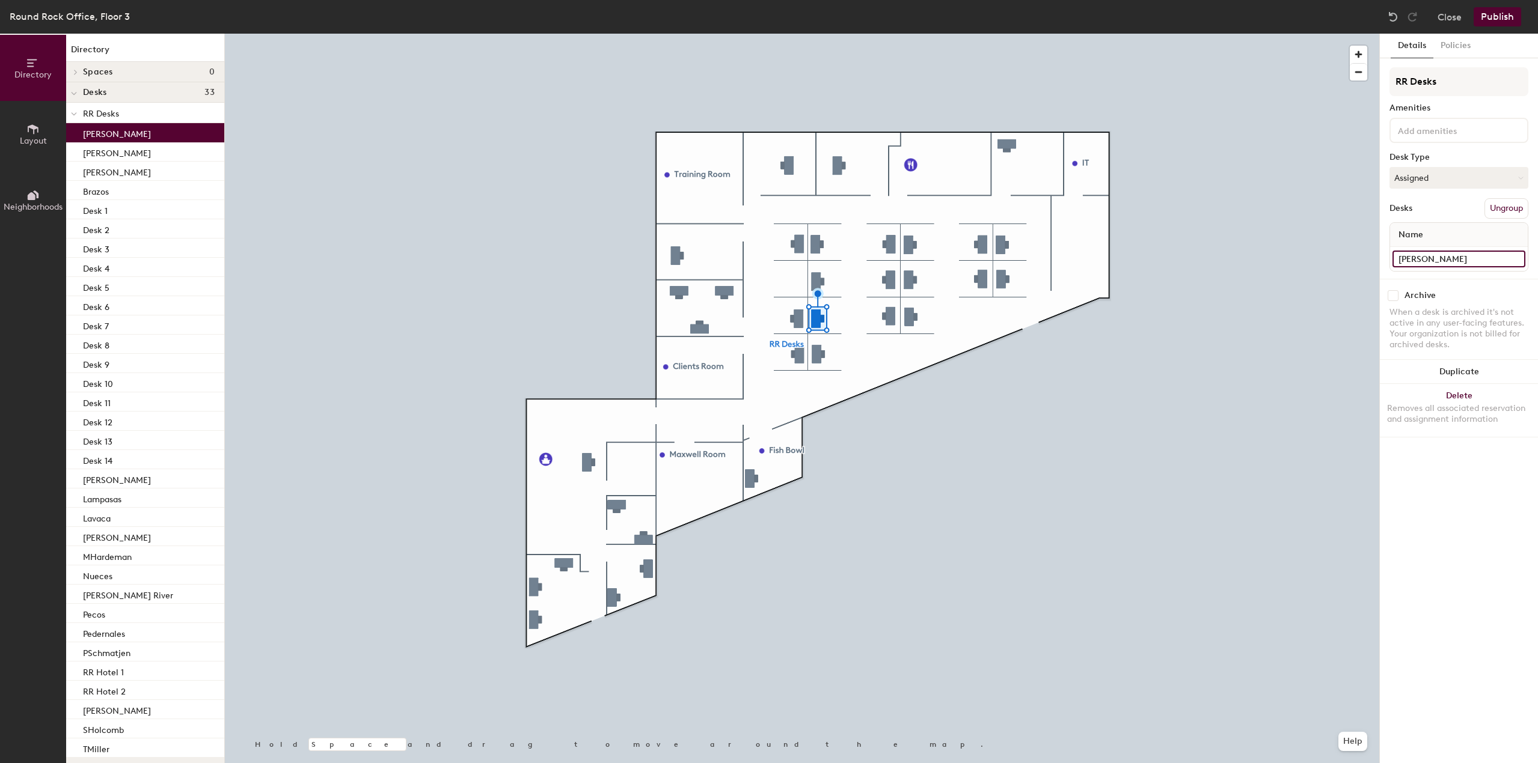
click at [1456, 254] on input "Alicia Shawhan" at bounding box center [1458, 259] width 133 height 17
paste input "Desk"
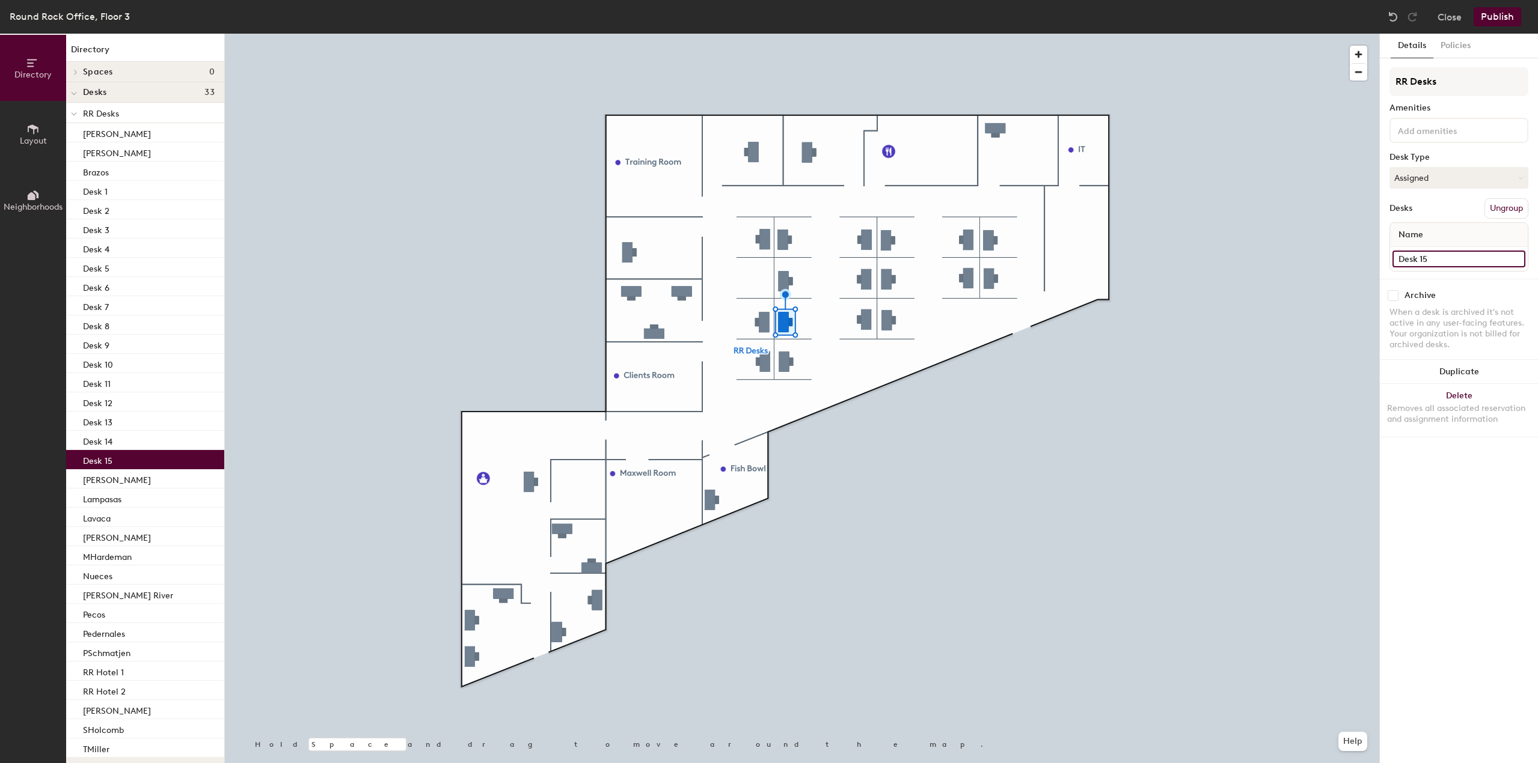
type input "Desk 15"
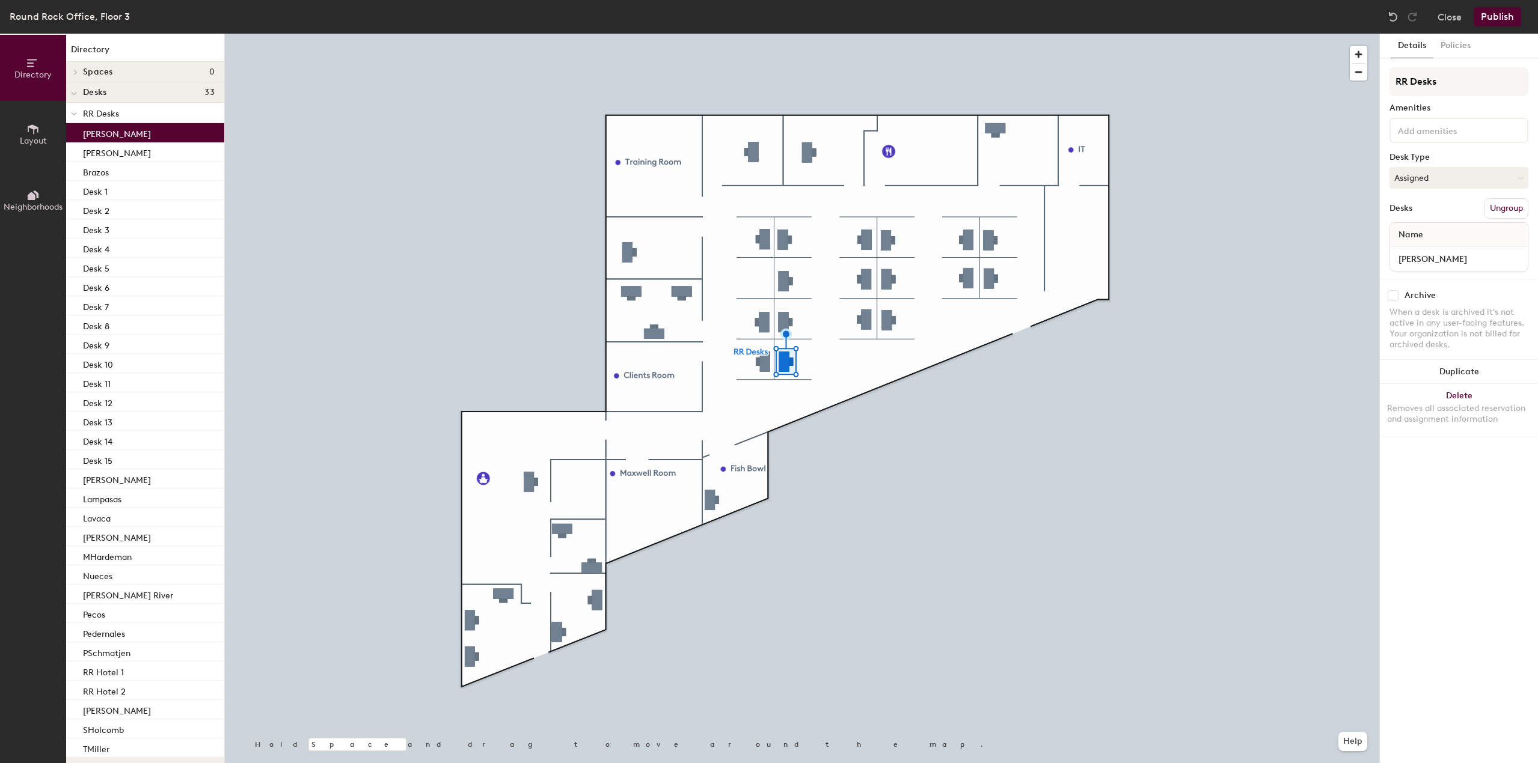
click at [1440, 270] on div "Armande Patel" at bounding box center [1459, 259] width 138 height 24
click at [1443, 264] on input "Armande Patel" at bounding box center [1458, 259] width 133 height 17
paste input "Desk"
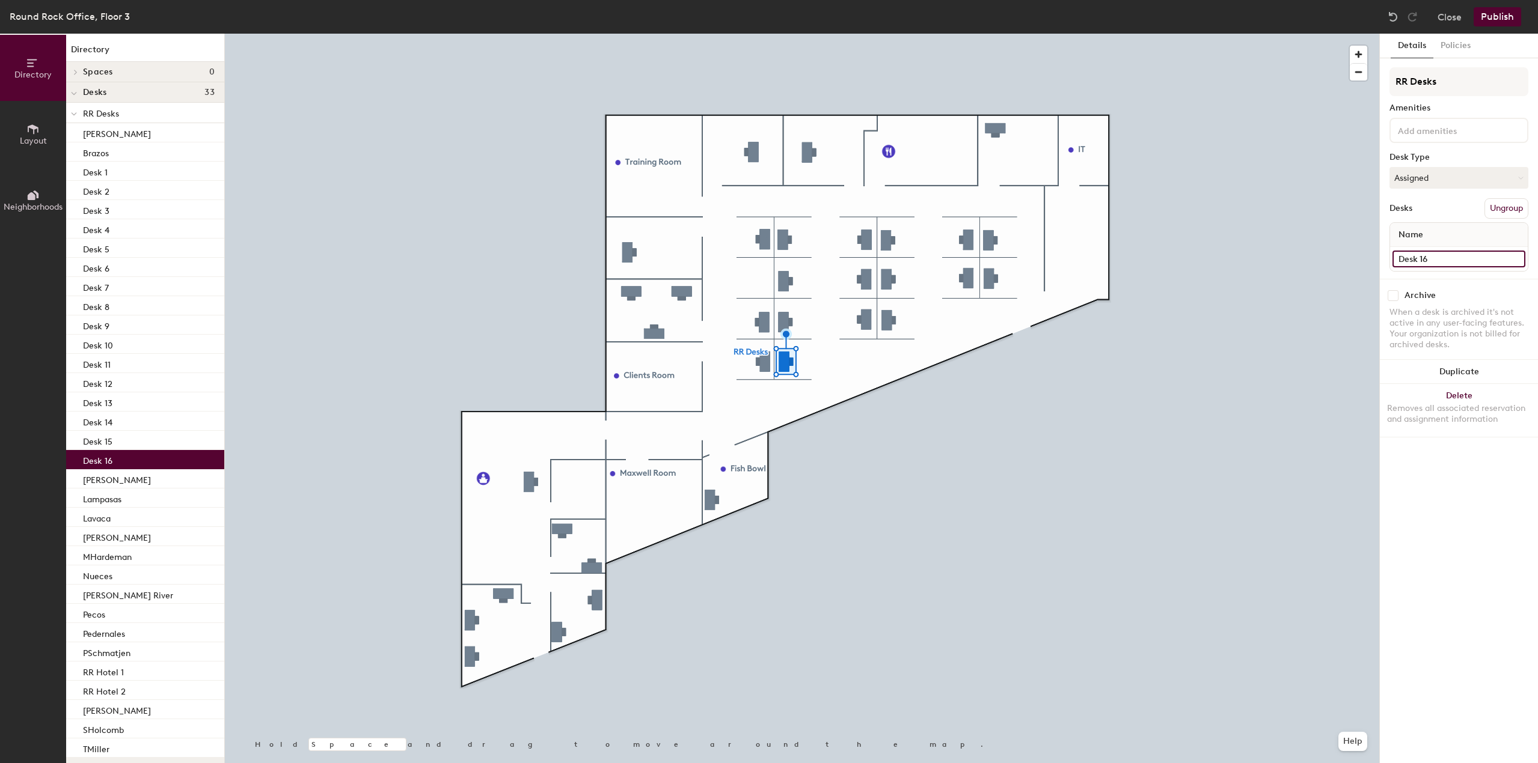
type input "Desk 16"
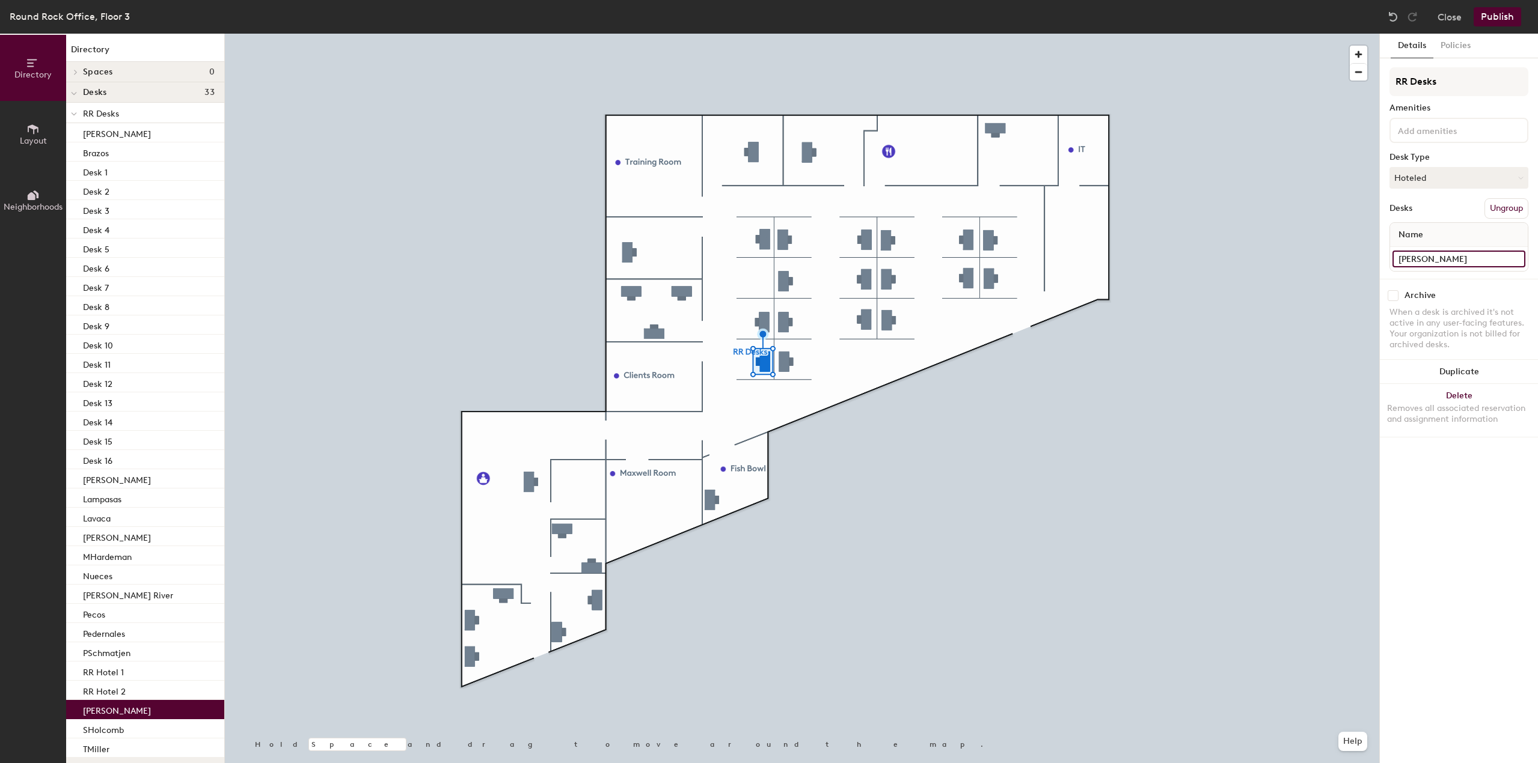
click at [1440, 255] on input "Sabine" at bounding box center [1458, 259] width 133 height 17
paste input "Desk"
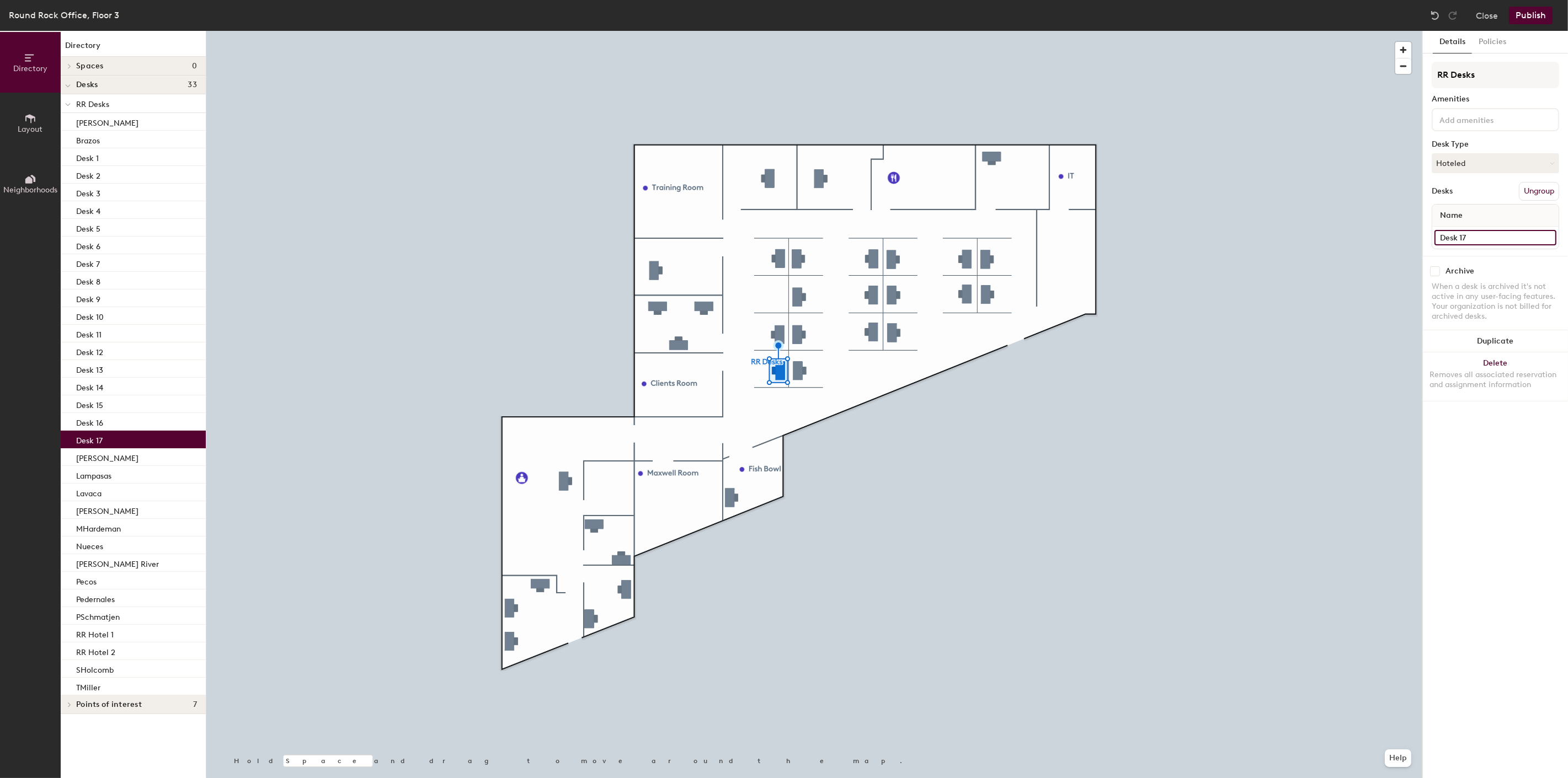
type input "Desk 17"
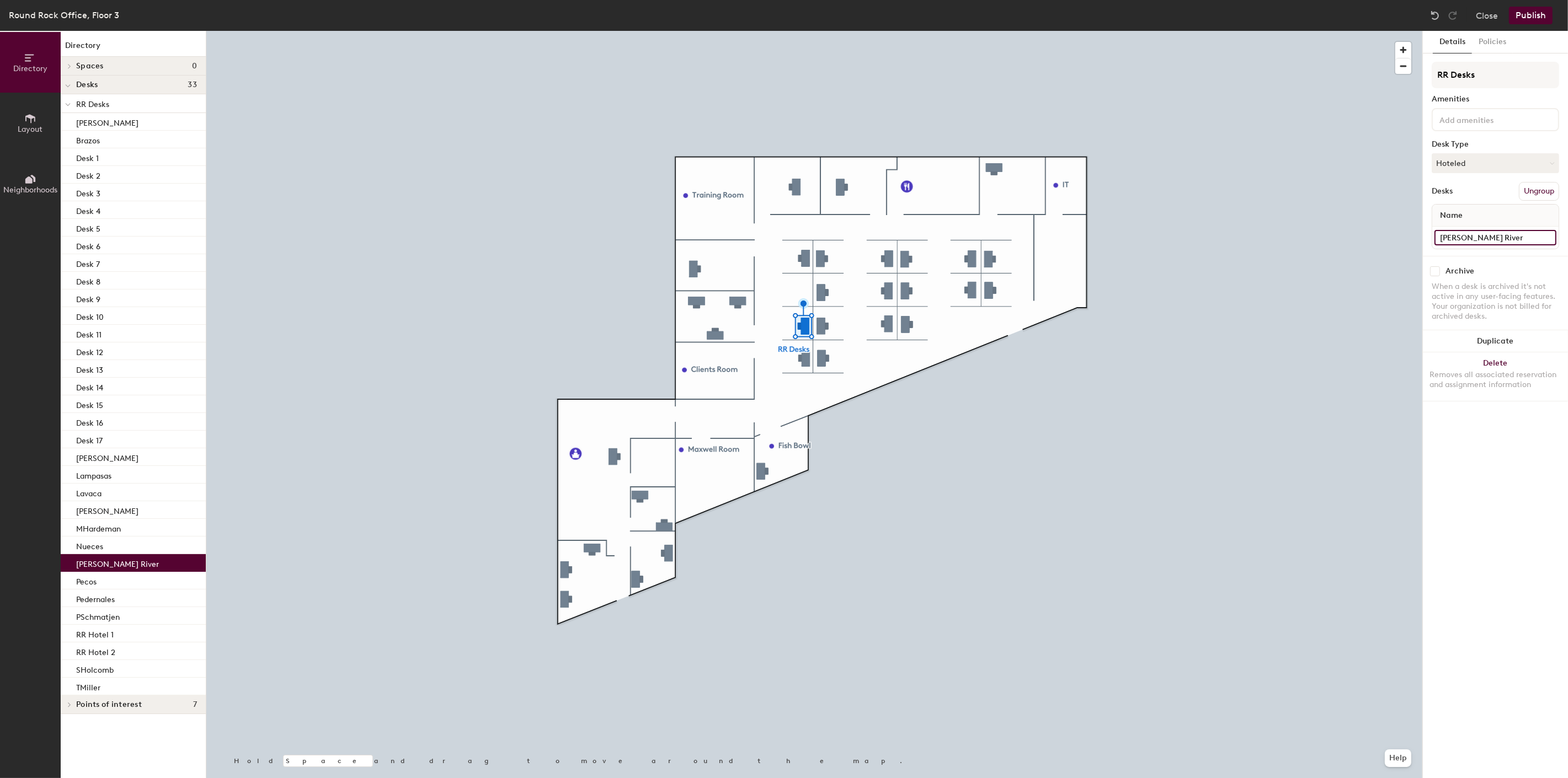
click at [1411, 236] on input "Pease River" at bounding box center [1495, 238] width 122 height 16
paste input "Desk"
type input "Desk 18"
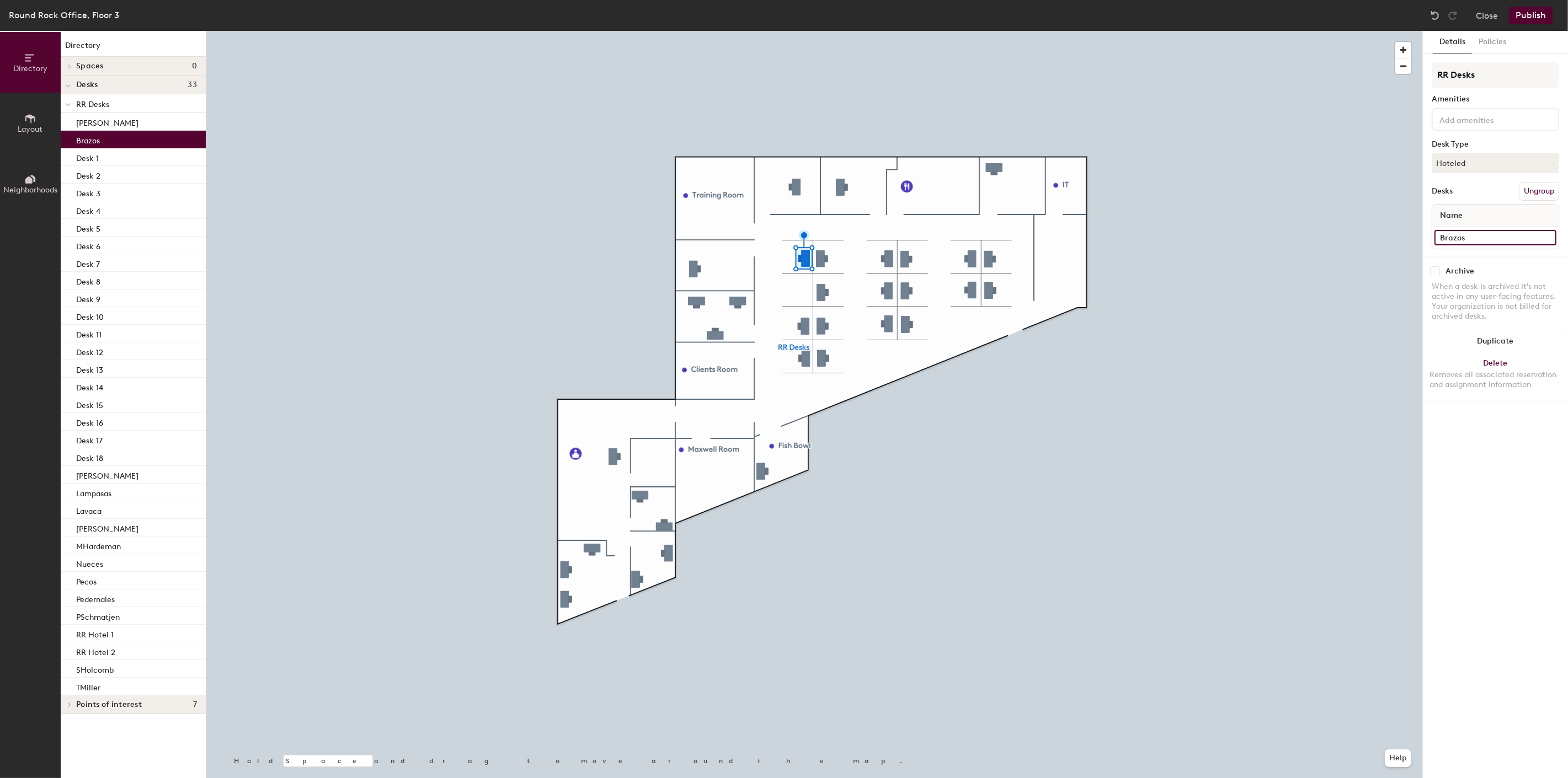
click at [1411, 234] on input "Brazos" at bounding box center [1495, 238] width 122 height 16
paste input "Desk"
type input "Desk 19"
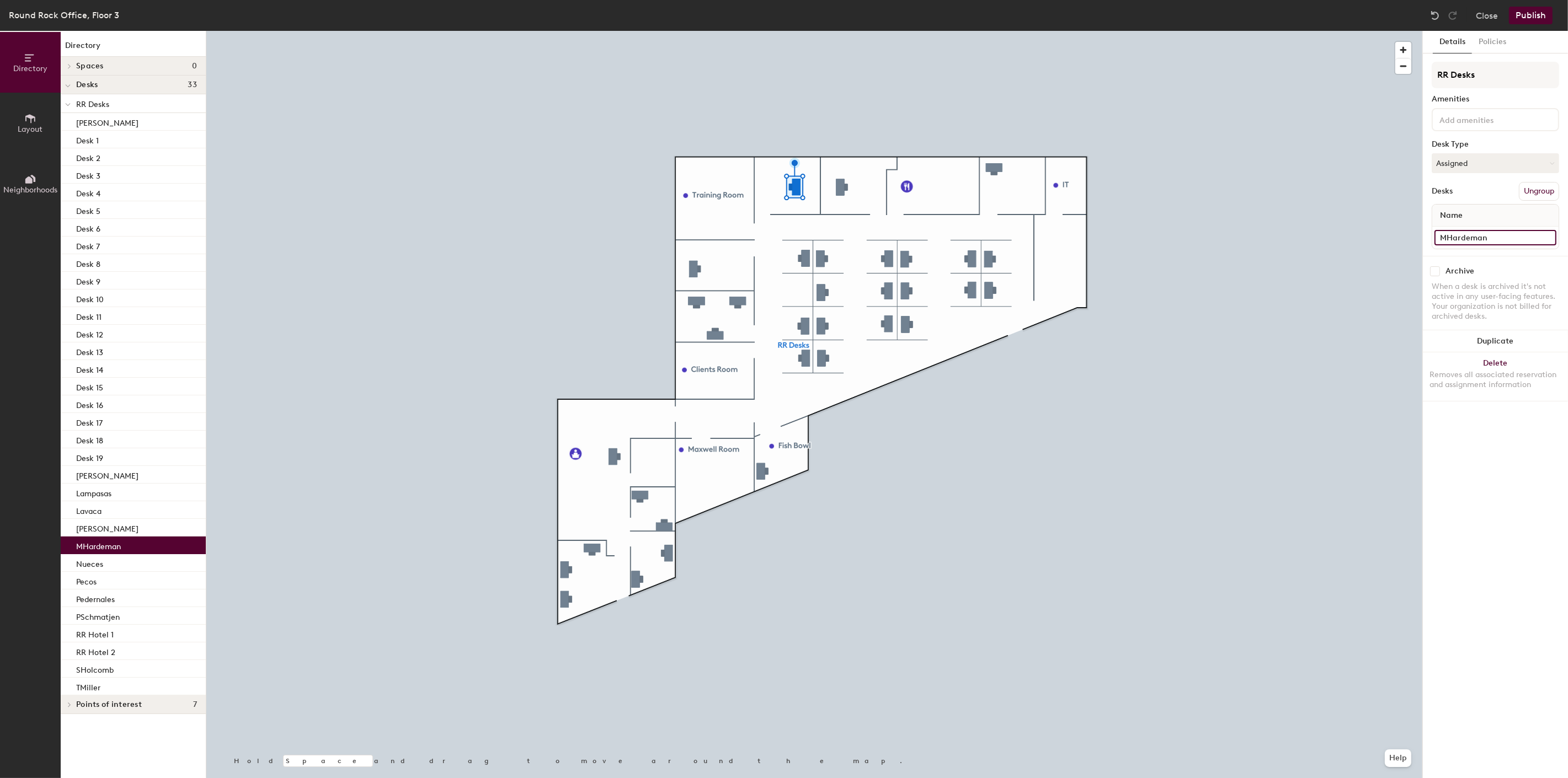
click at [1411, 234] on input "MHardeman" at bounding box center [1495, 238] width 122 height 16
paste input "Desk"
type input "Desk 20"
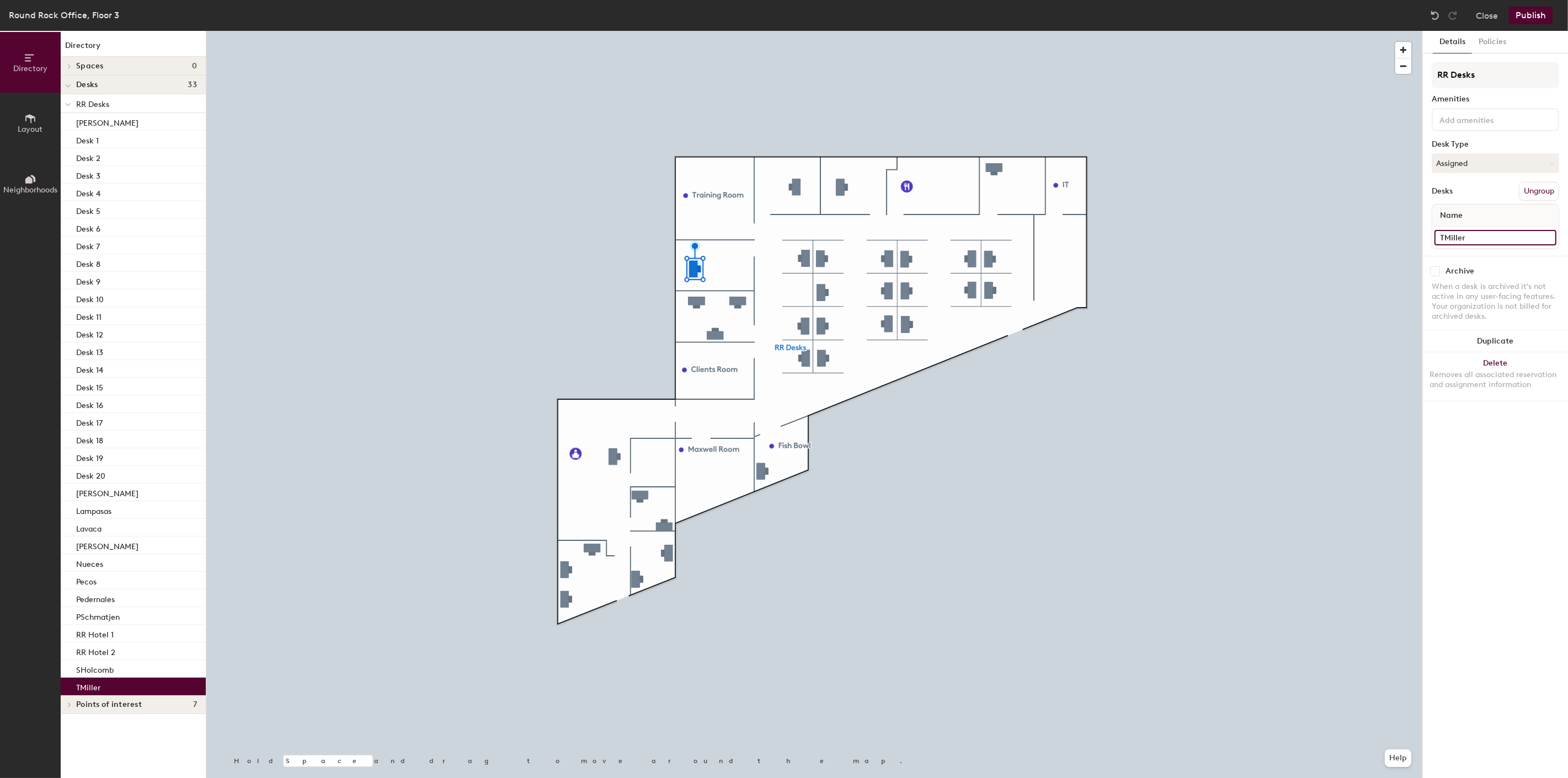
click at [1411, 243] on input "TMiller" at bounding box center [1495, 238] width 122 height 16
click at [1411, 237] on input "TMiller" at bounding box center [1495, 238] width 122 height 16
click at [1411, 238] on input "TMiller" at bounding box center [1495, 238] width 122 height 16
paste input "Desk"
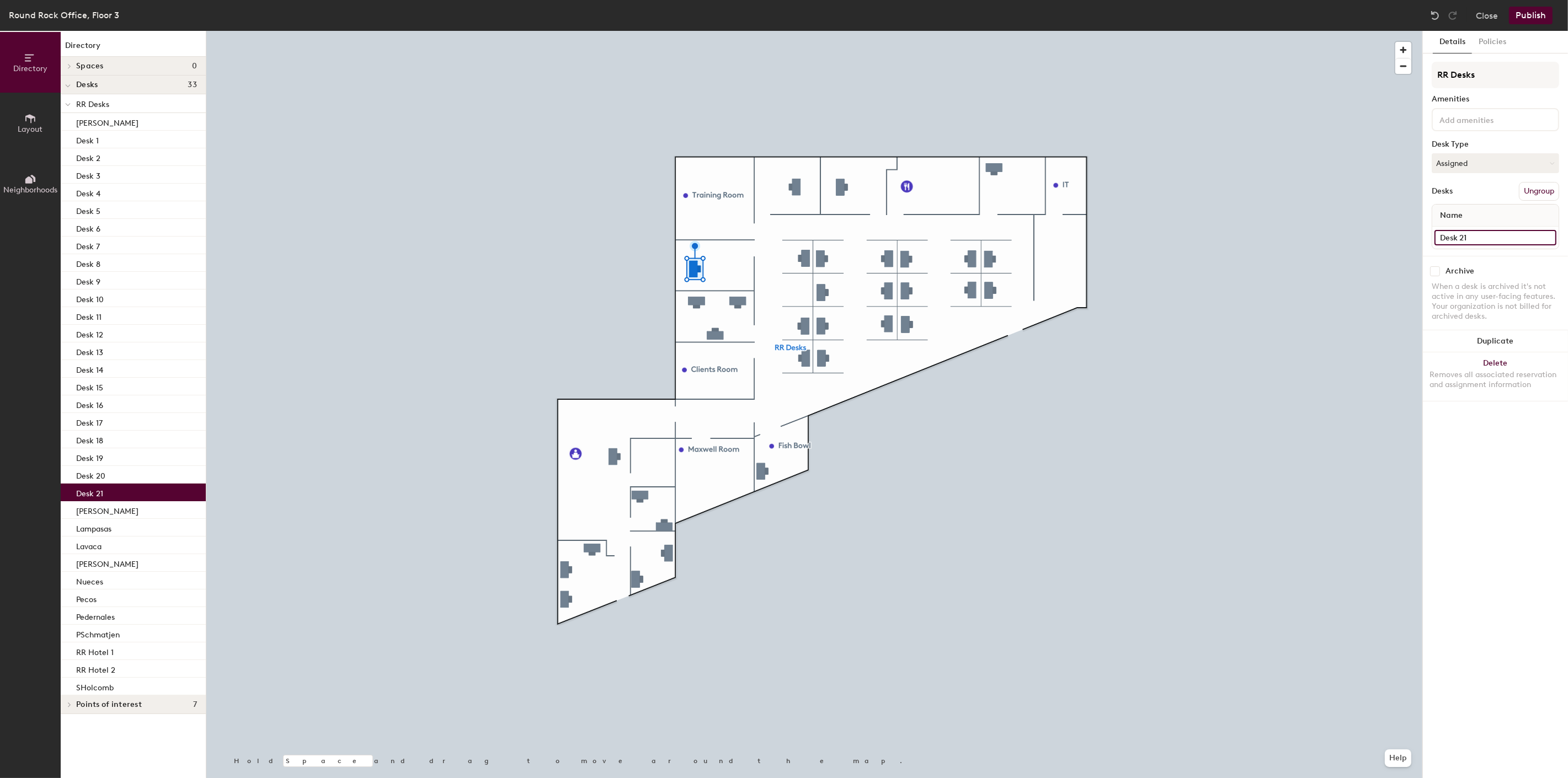
type input "Desk 21"
click at [1411, 234] on input "Pecos" at bounding box center [1495, 238] width 122 height 16
click at [1411, 233] on input "Pecos" at bounding box center [1495, 238] width 122 height 16
paste input "Desk"
type input "Desk 22"
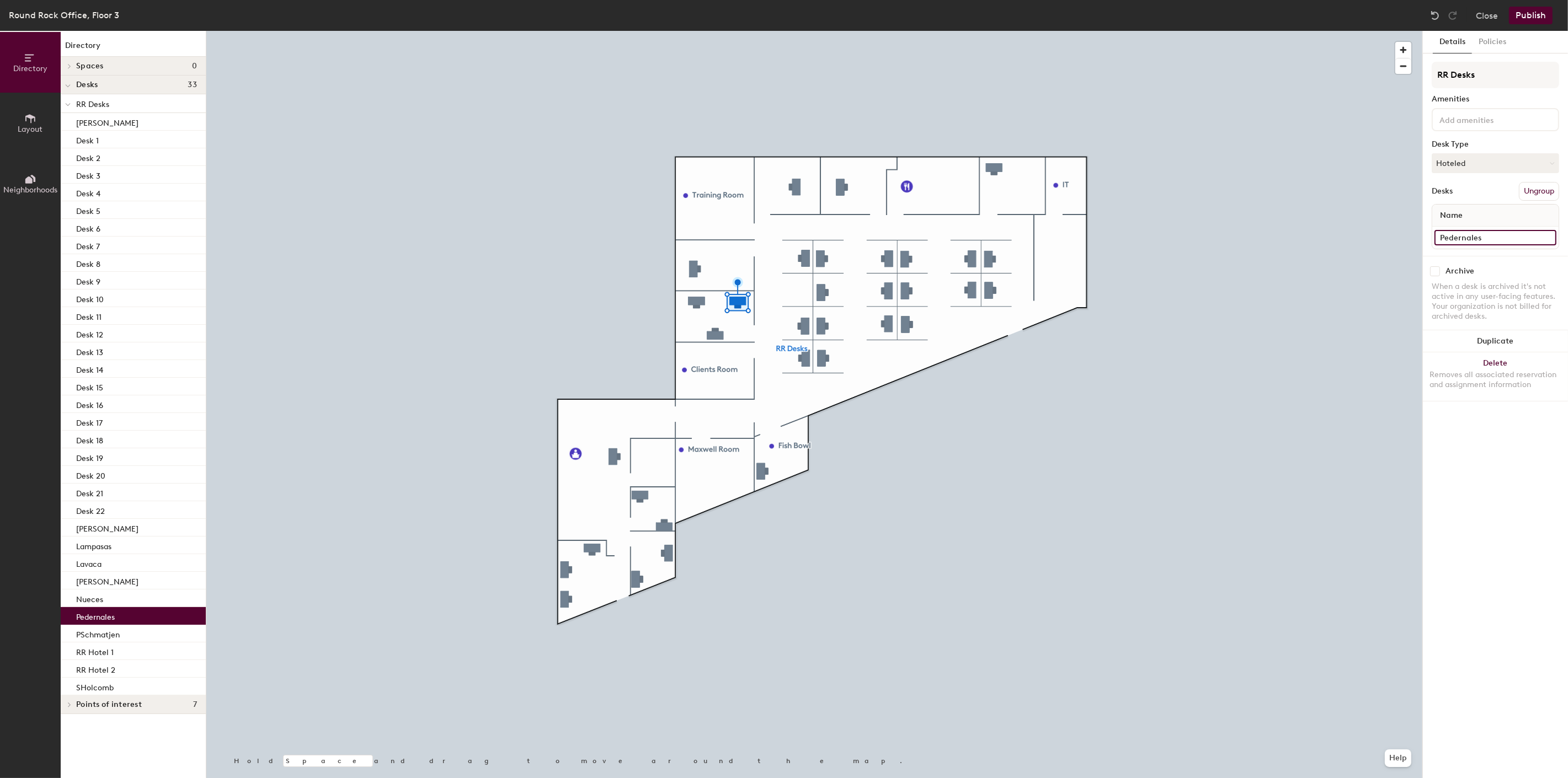
click at [1411, 238] on input "Pedernales" at bounding box center [1495, 238] width 122 height 16
click at [1411, 237] on input "Pedernales" at bounding box center [1495, 238] width 122 height 16
paste input "Desk"
type input "Desk 23"
click at [1411, 230] on input "Nueces" at bounding box center [1495, 238] width 122 height 16
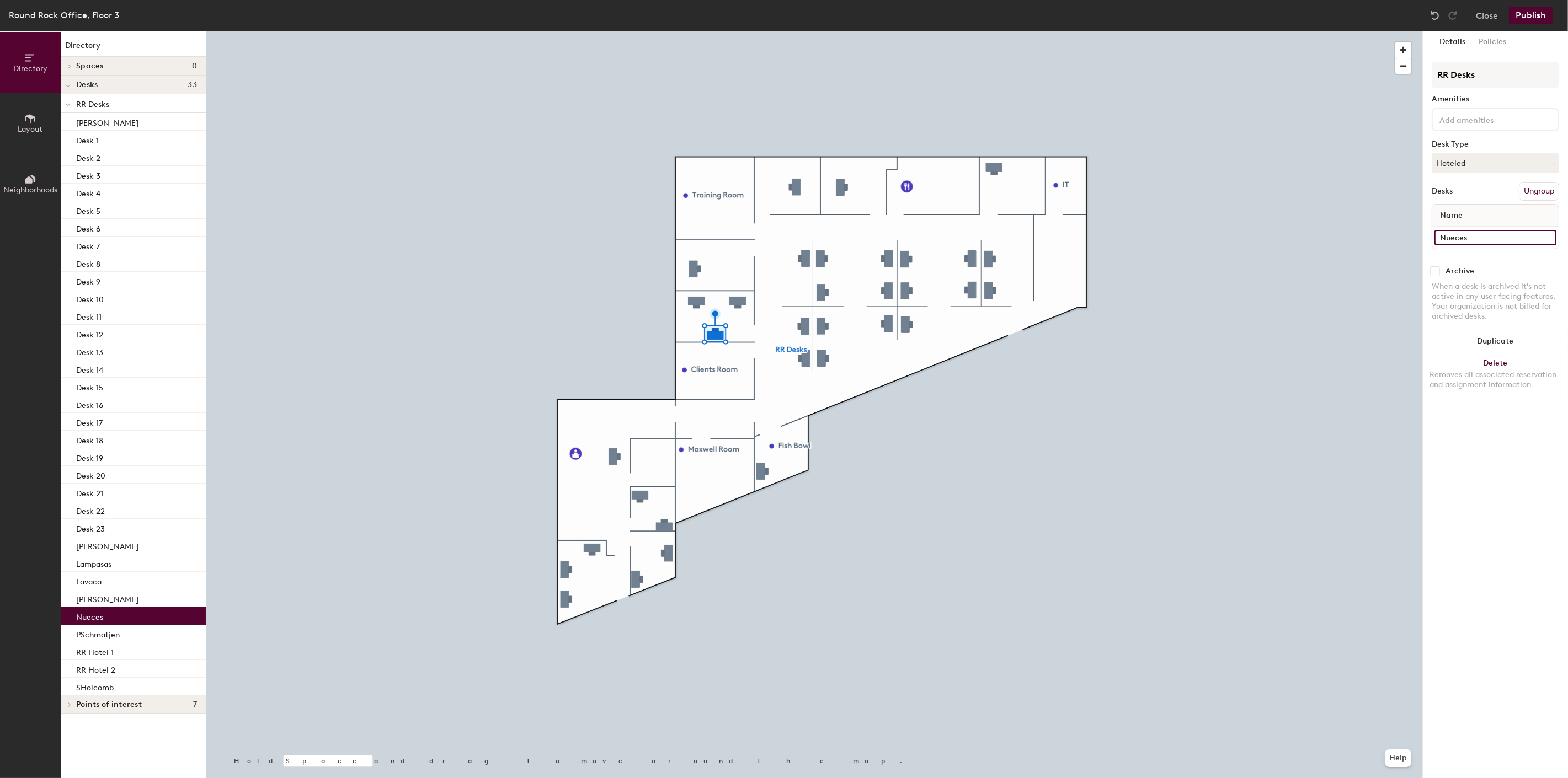
click at [1411, 230] on input "Nueces" at bounding box center [1495, 238] width 122 height 16
paste input "Desk"
type input "Desk 24"
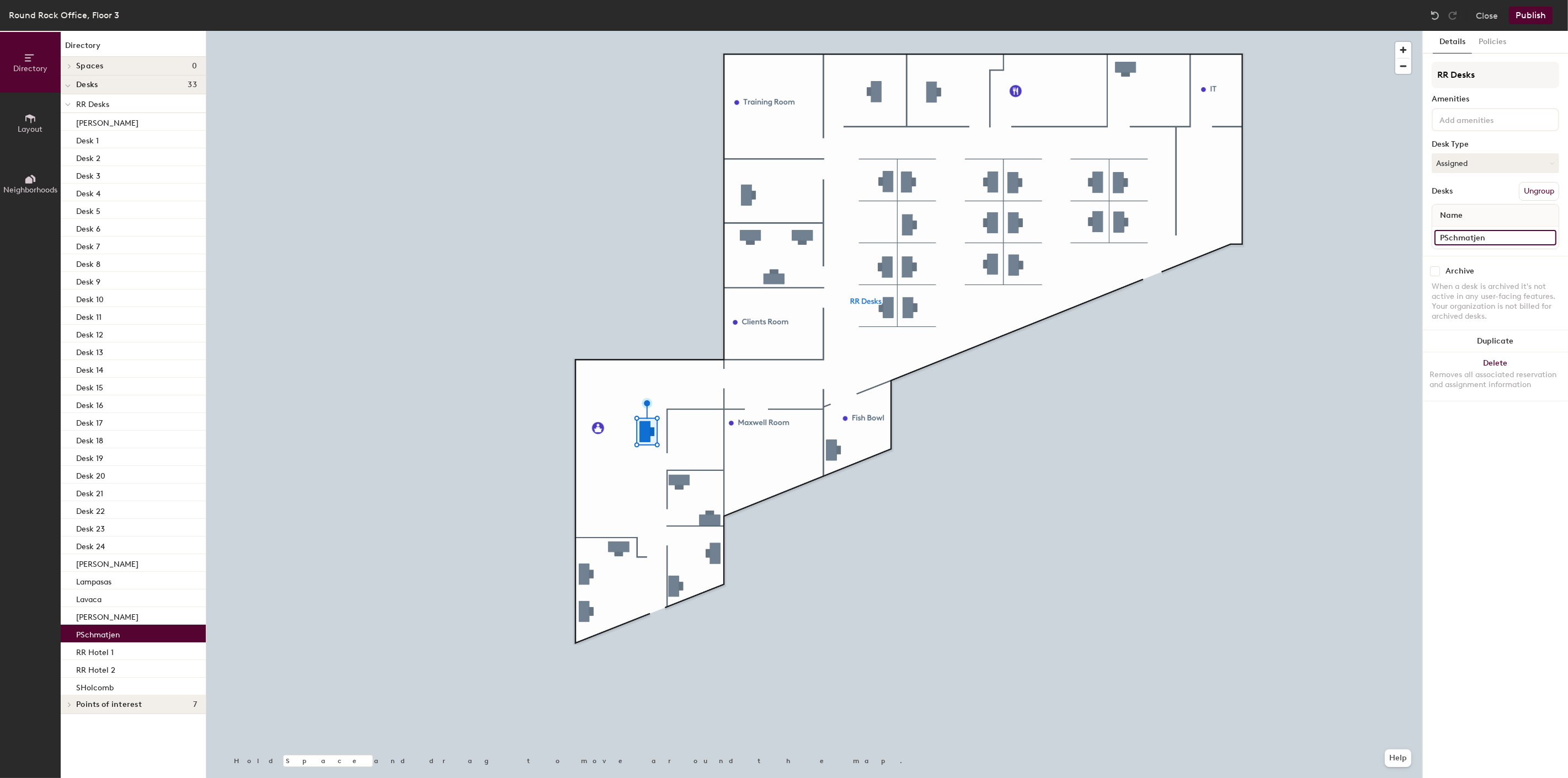
click at [1411, 233] on input "PSchmatjen" at bounding box center [1495, 238] width 122 height 16
paste input "Desk"
type input "Desk 25"
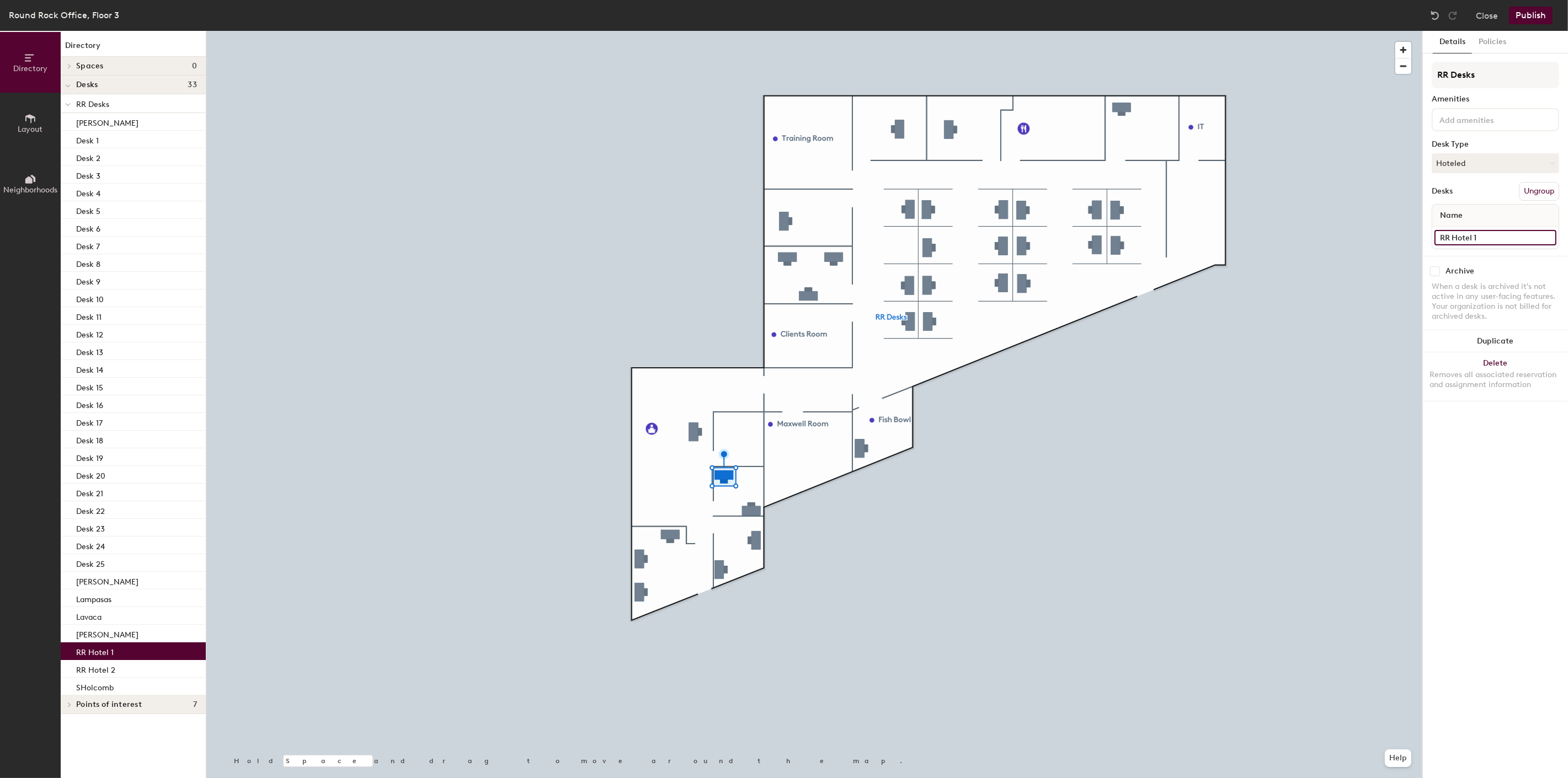
click at [1411, 234] on input "RR Hotel 1" at bounding box center [1495, 238] width 122 height 16
paste input "Desk"
type input "Desk 26"
click at [1411, 230] on input "RR Hotel 2" at bounding box center [1495, 238] width 122 height 16
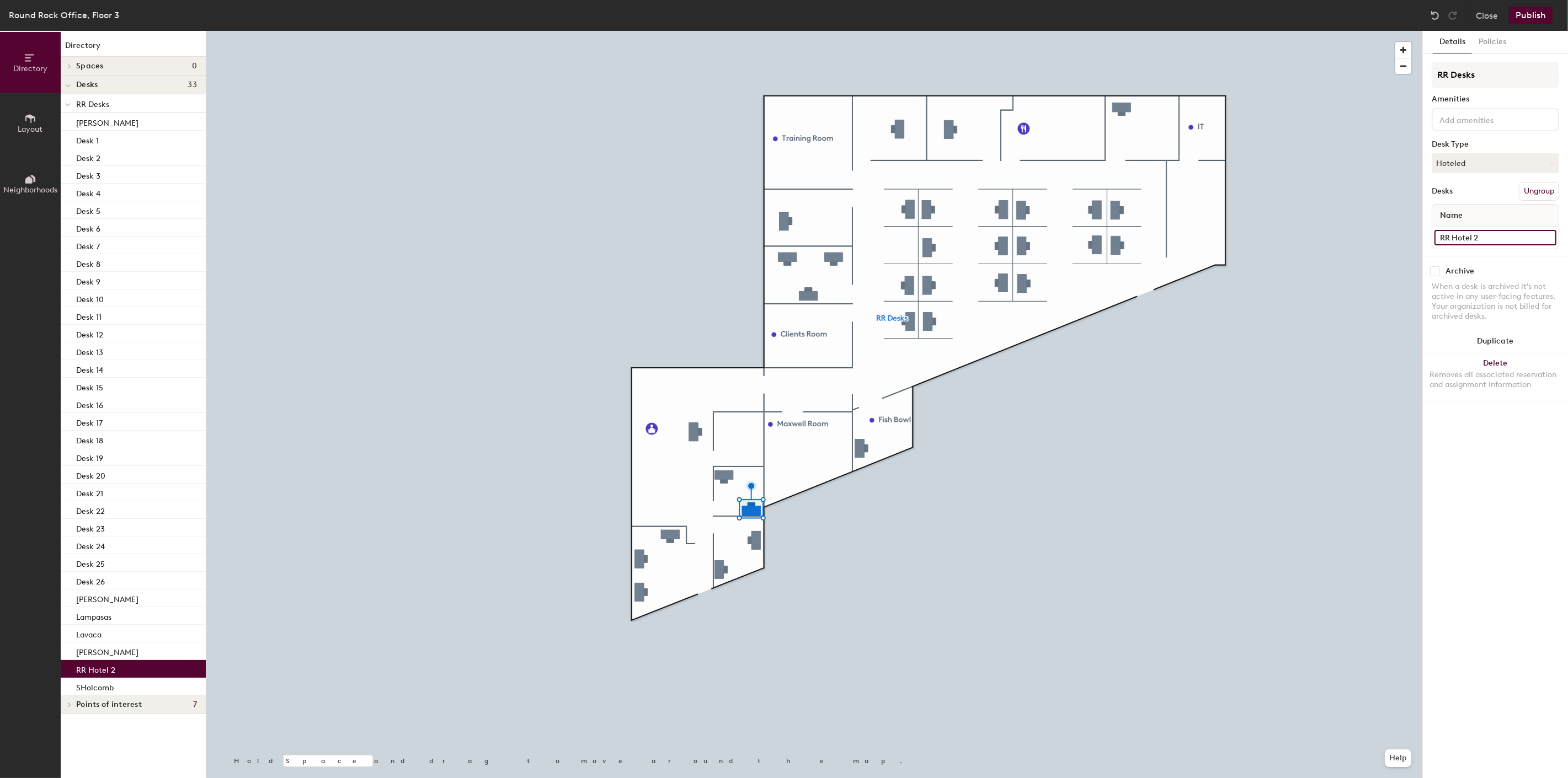
click at [1411, 230] on input "RR Hotel 2" at bounding box center [1495, 238] width 122 height 16
paste input "Desk"
type input "Desk 27"
click at [1411, 232] on input "Kat Vincent" at bounding box center [1495, 238] width 122 height 16
click at [1411, 231] on input "Kat Vincent" at bounding box center [1495, 238] width 122 height 16
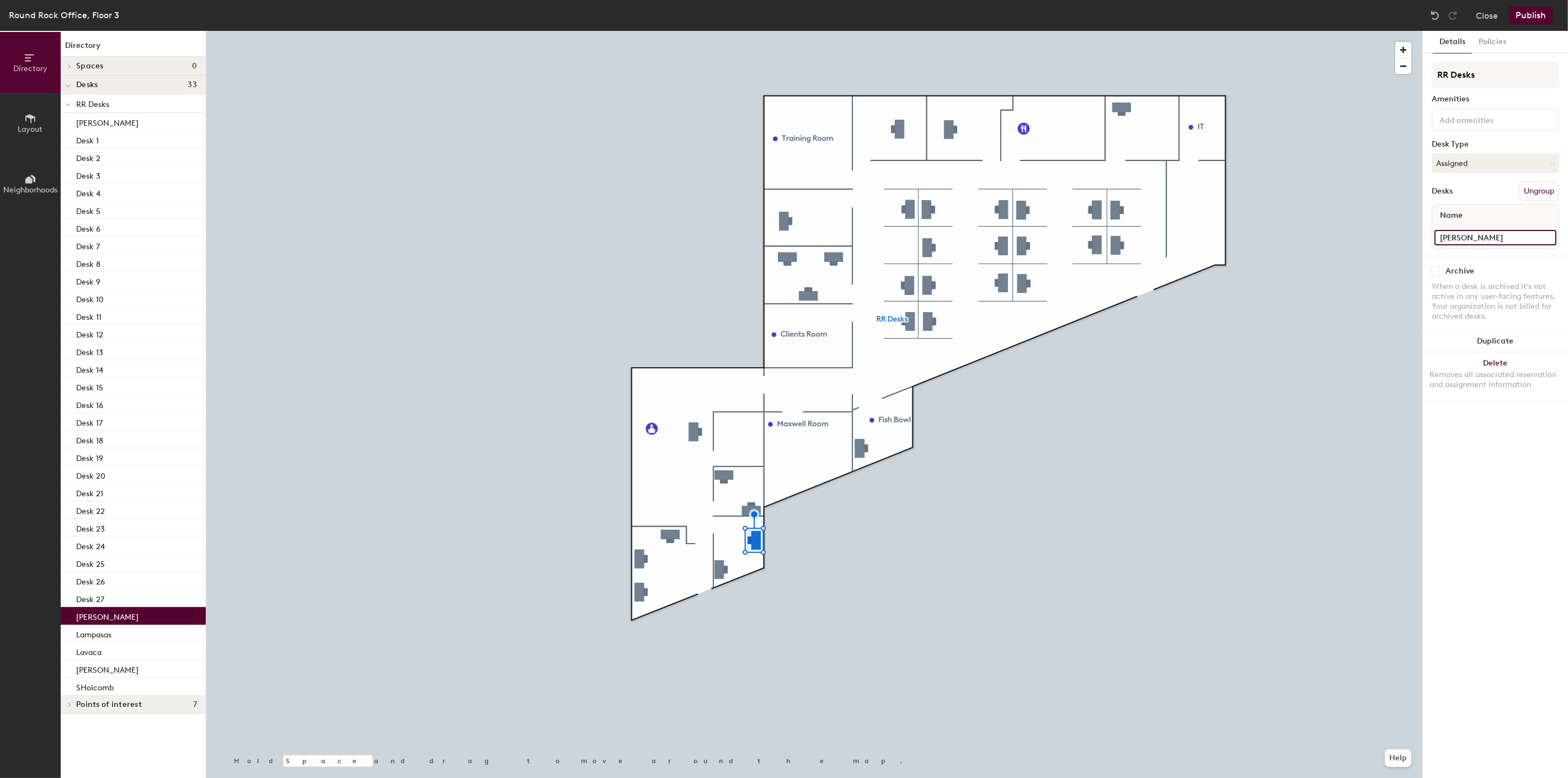
paste input "Desk"
type input "Desk 28"
click at [1411, 233] on input "Lety Amaya" at bounding box center [1495, 238] width 122 height 16
paste input "Desk"
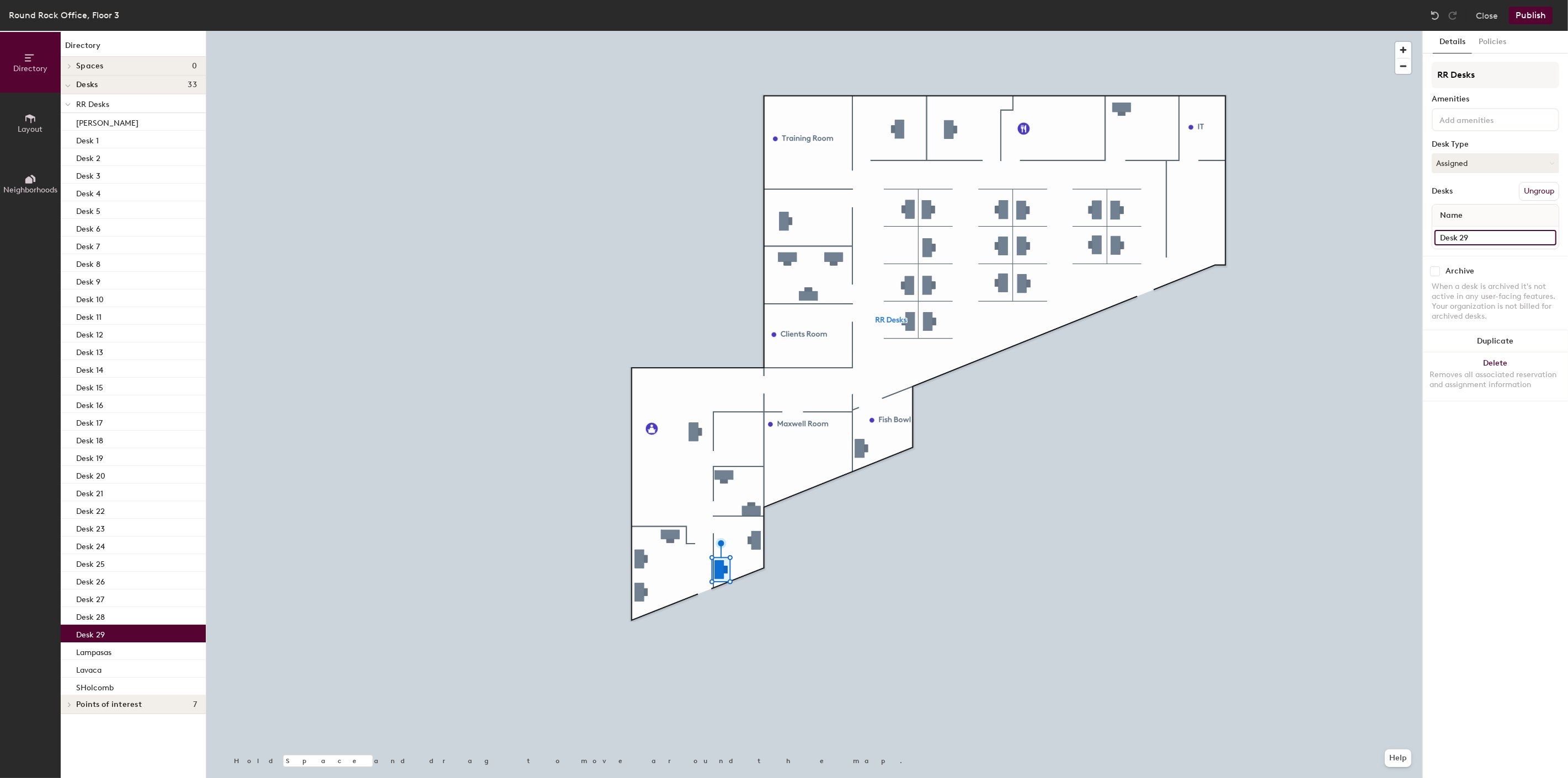
type input "Desk 29"
click at [1411, 230] on input "Lampasas" at bounding box center [1495, 238] width 122 height 16
paste input "Desk"
type input "Desk 30"
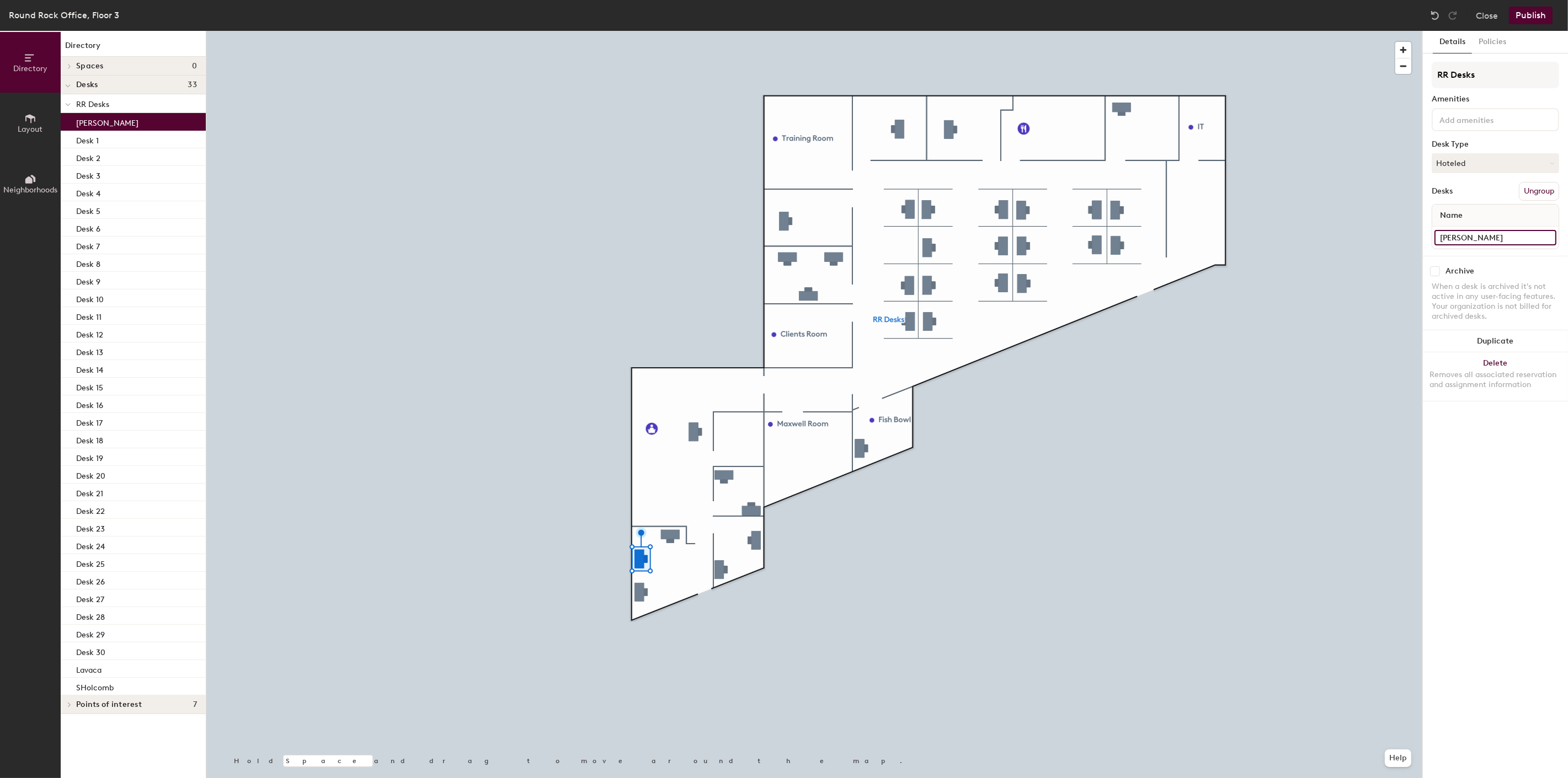
click at [1411, 230] on input "Blanco" at bounding box center [1495, 238] width 122 height 16
paste input "Desk"
type input "Desk 31"
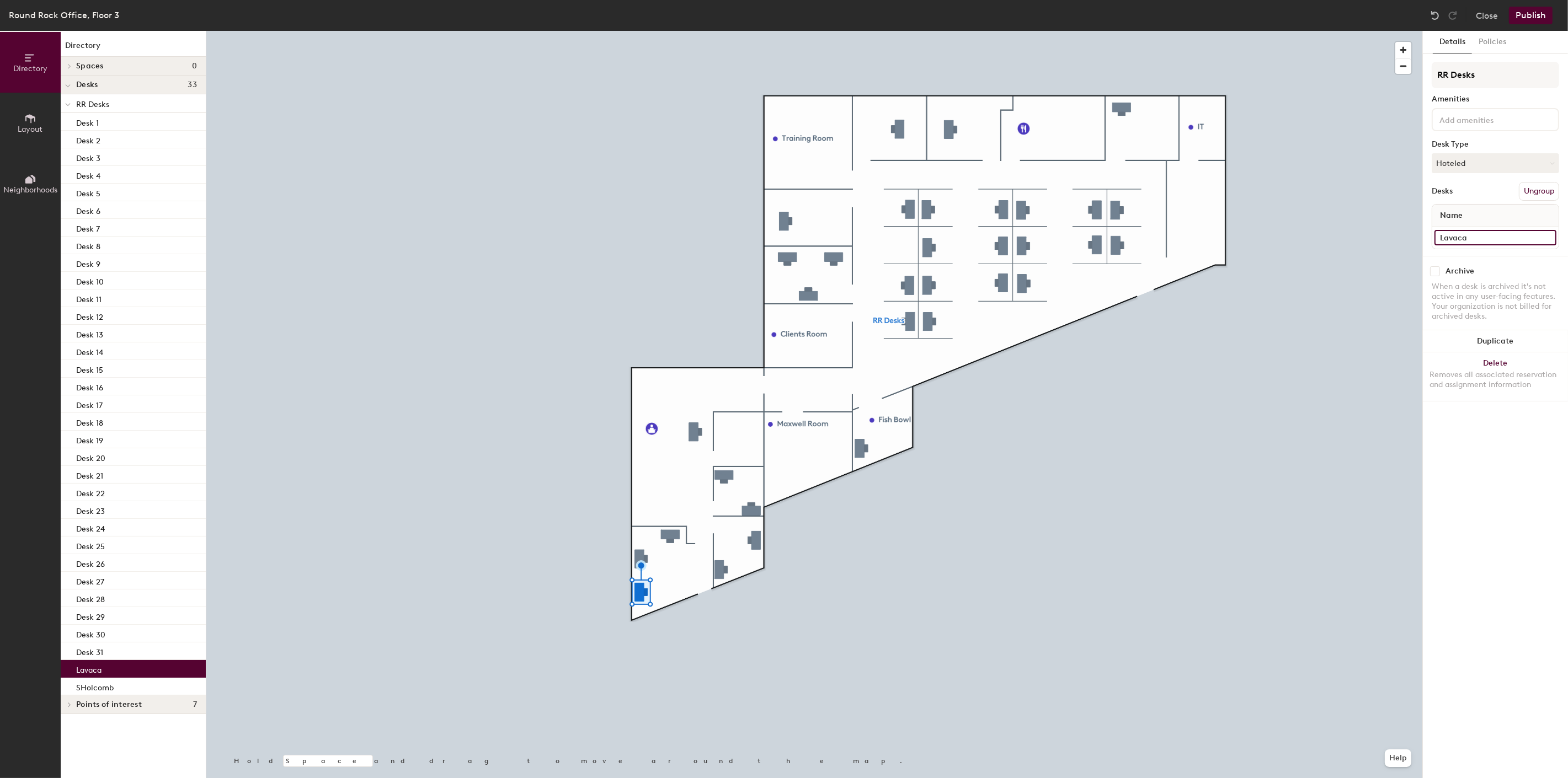
click at [1411, 235] on input "Lavaca" at bounding box center [1495, 238] width 122 height 16
click at [1411, 233] on input "Lavaca" at bounding box center [1495, 238] width 122 height 16
paste input "Desk"
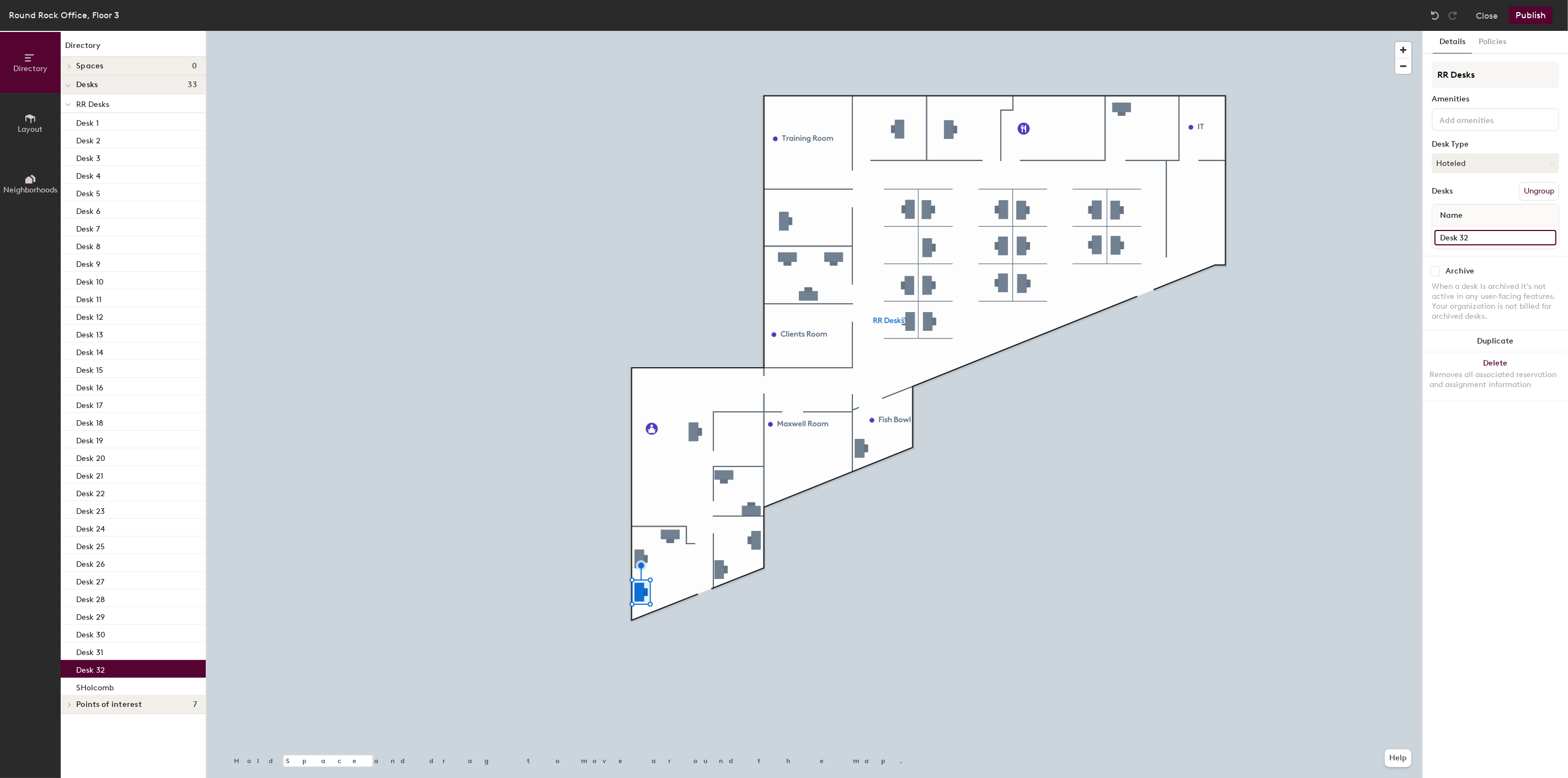
type input "Desk 32"
click at [1411, 19] on button "Publish" at bounding box center [1530, 15] width 43 height 17
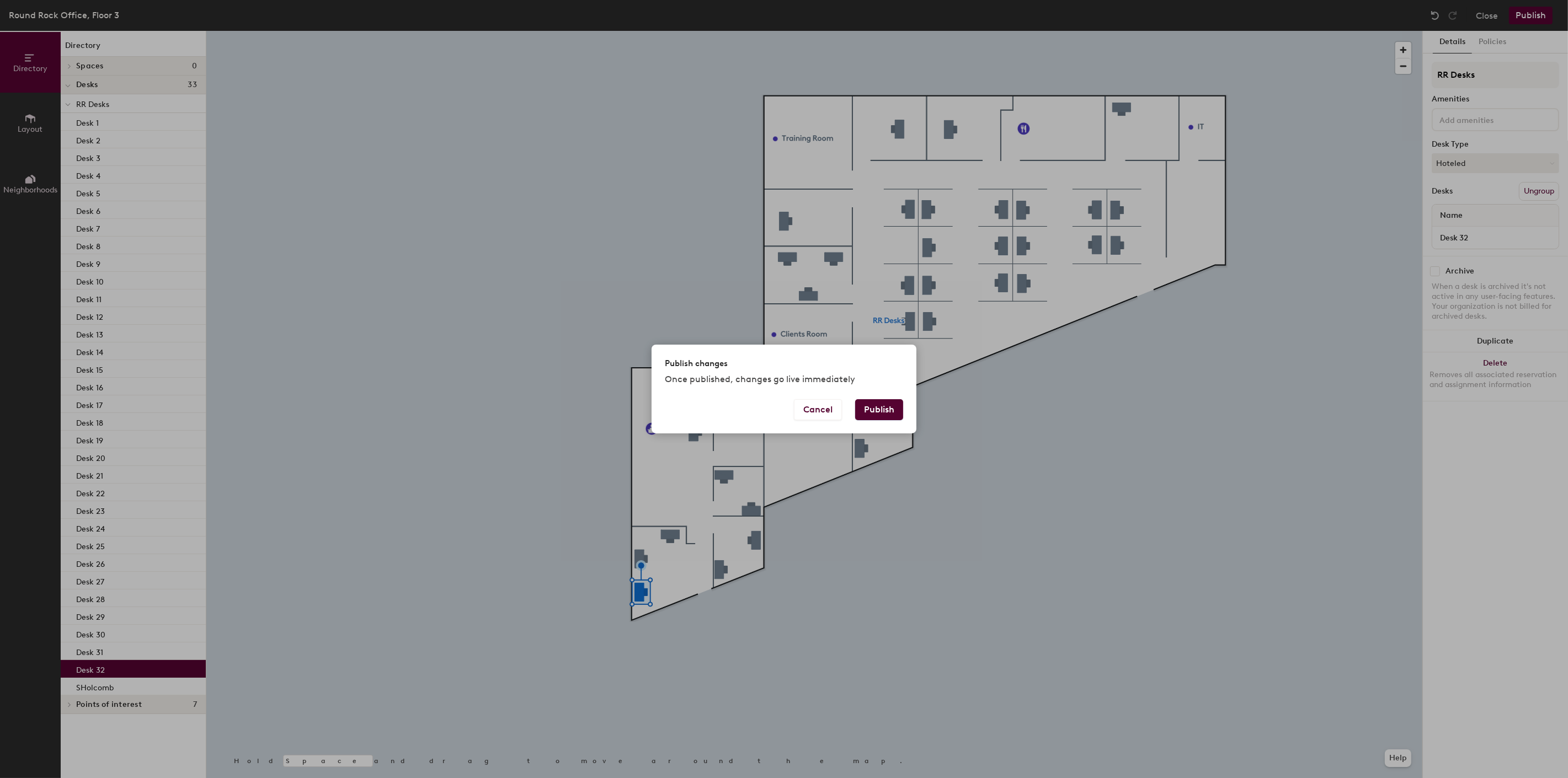
click at [887, 412] on button "Publish" at bounding box center [879, 409] width 48 height 21
